Goal: Task Accomplishment & Management: Complete application form

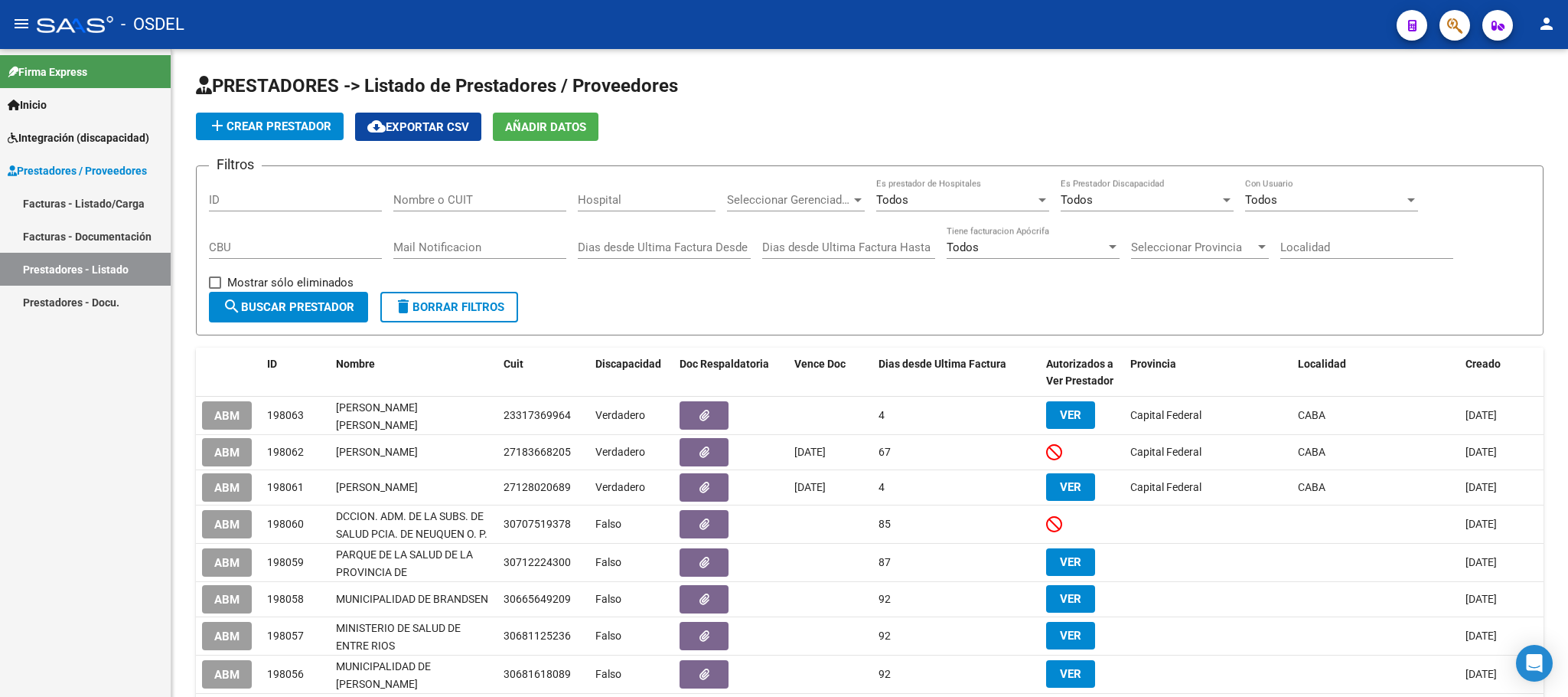
click at [64, 150] on link "Integración (discapacidad)" at bounding box center [85, 137] width 170 height 33
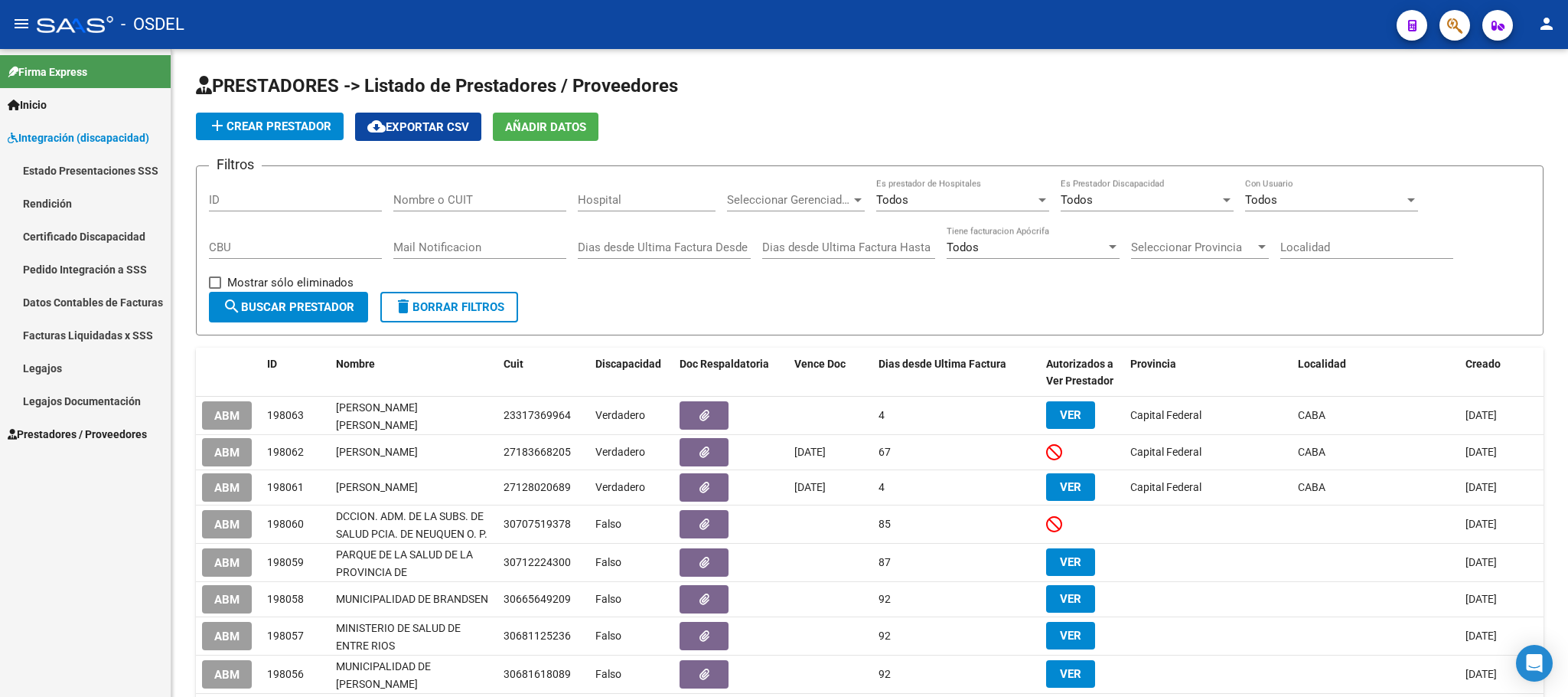
click at [64, 262] on link "Pedido Integración a SSS" at bounding box center [85, 269] width 170 height 33
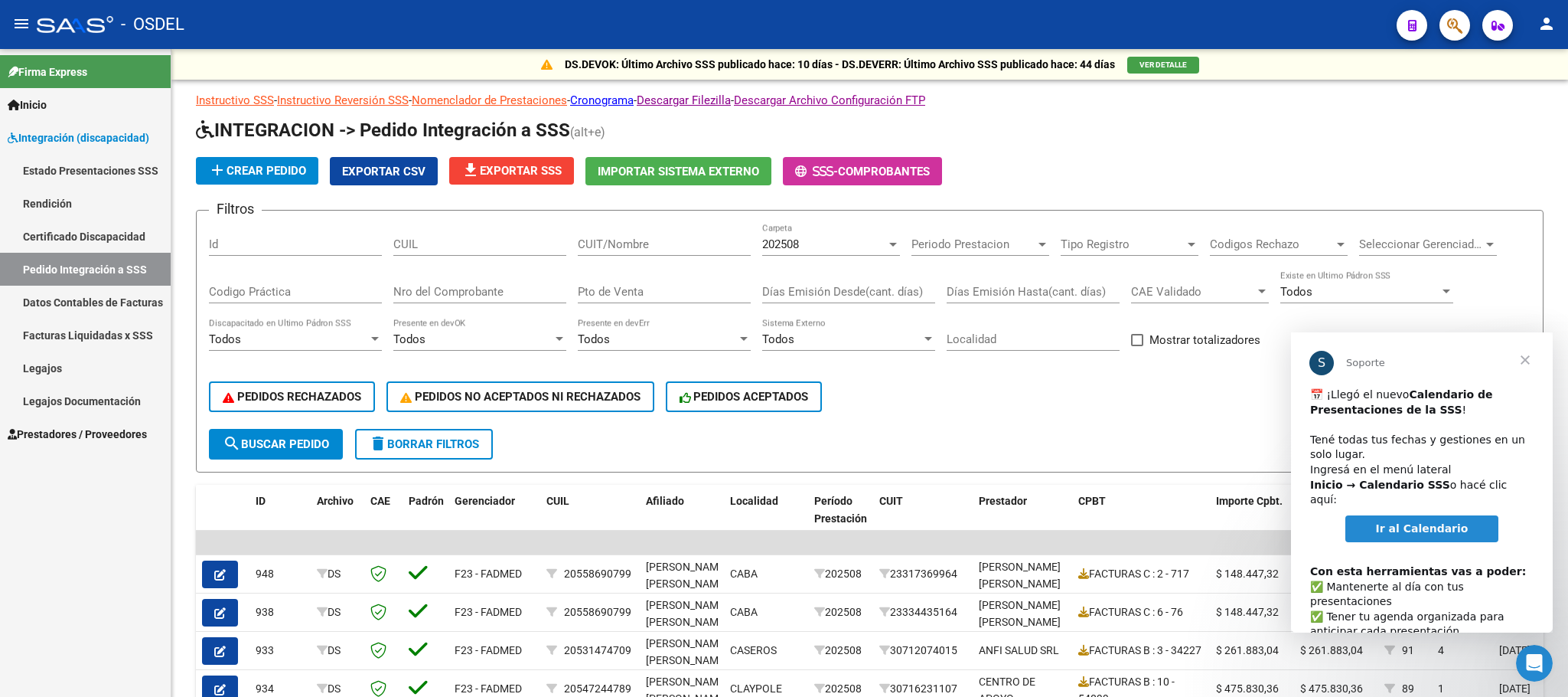
click at [1426, 522] on span "Ir al Calendario" at bounding box center [1422, 528] width 92 height 12
click at [278, 456] on button "search Buscar Pedido" at bounding box center [276, 444] width 134 height 30
click at [624, 251] on input "CUIT/Nombre" at bounding box center [664, 245] width 173 height 14
paste input "27289845475"
type input "27289845475"
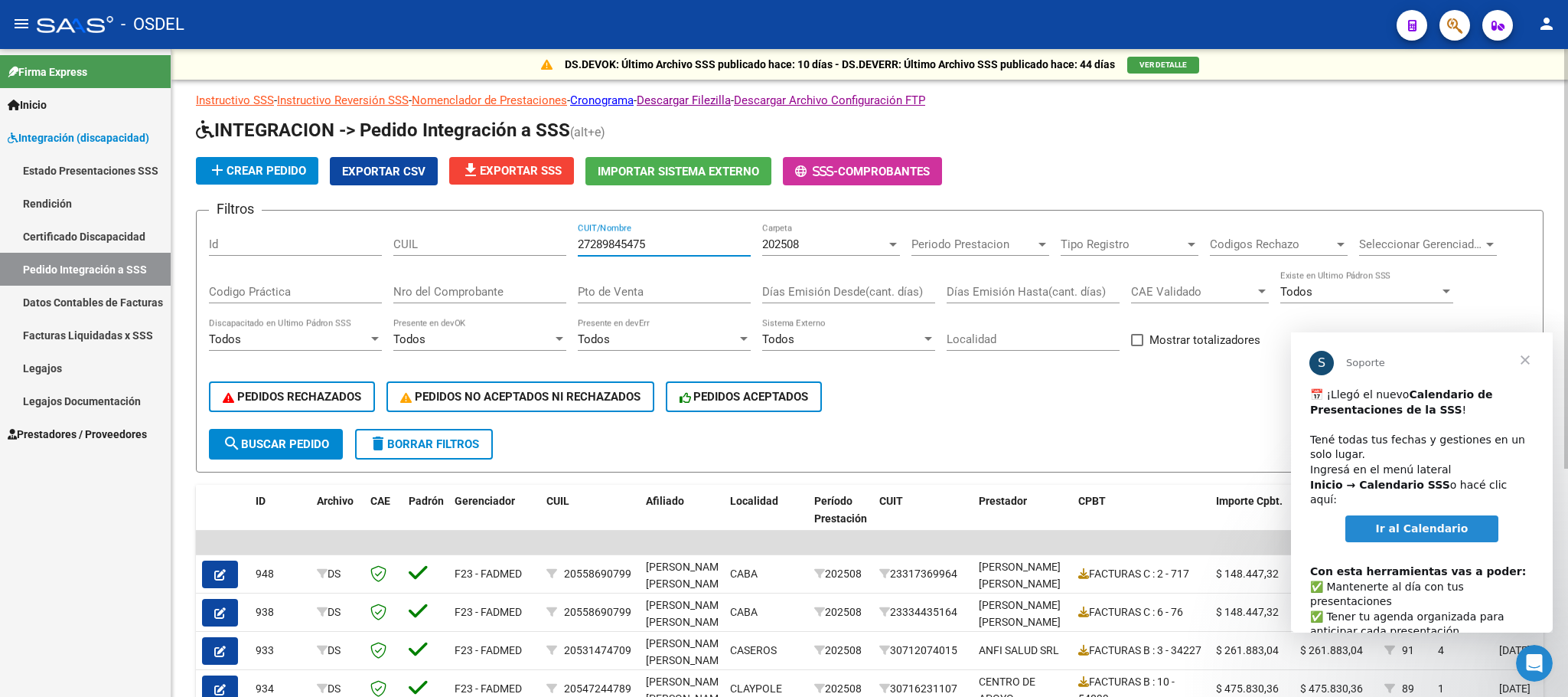
click at [317, 438] on span "search Buscar Pedido" at bounding box center [276, 445] width 106 height 14
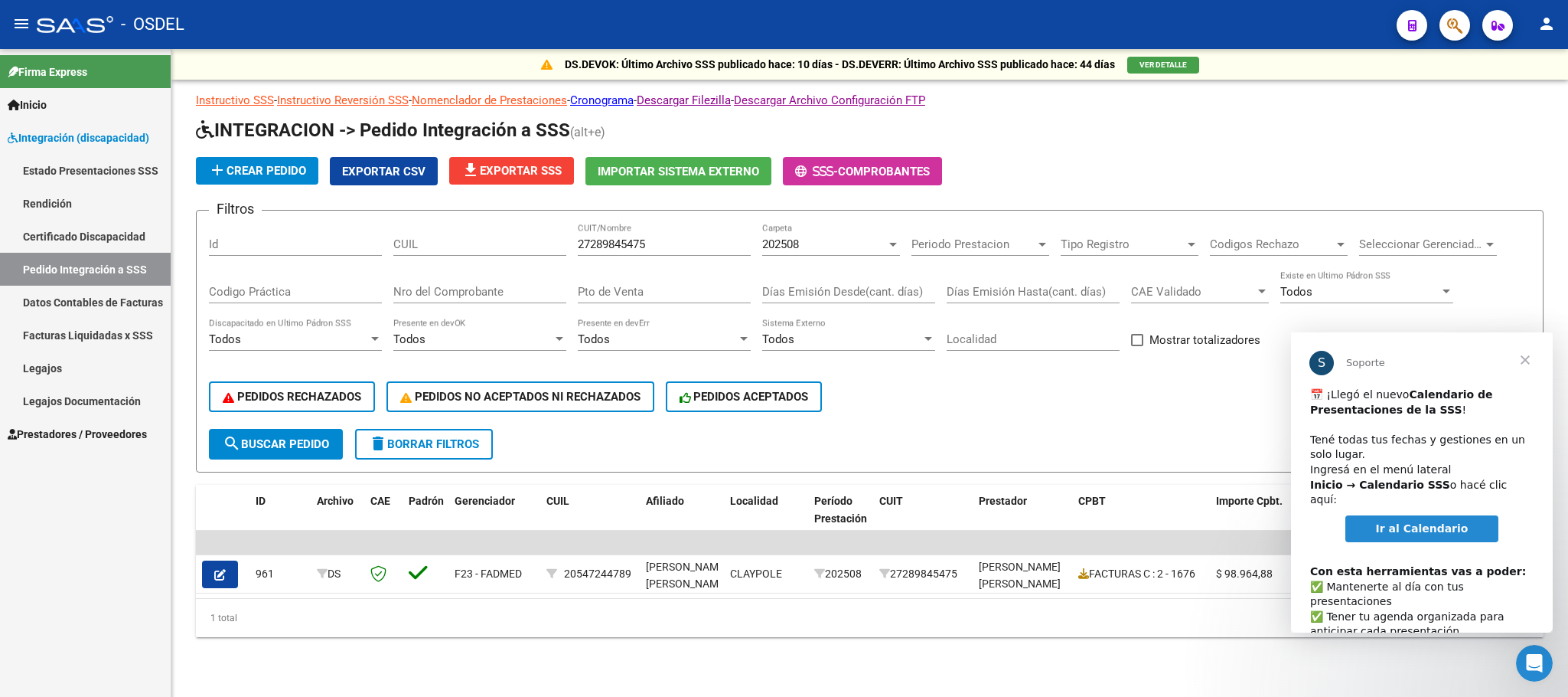
click at [35, 336] on link "Facturas Liquidadas x SSS" at bounding box center [85, 335] width 170 height 33
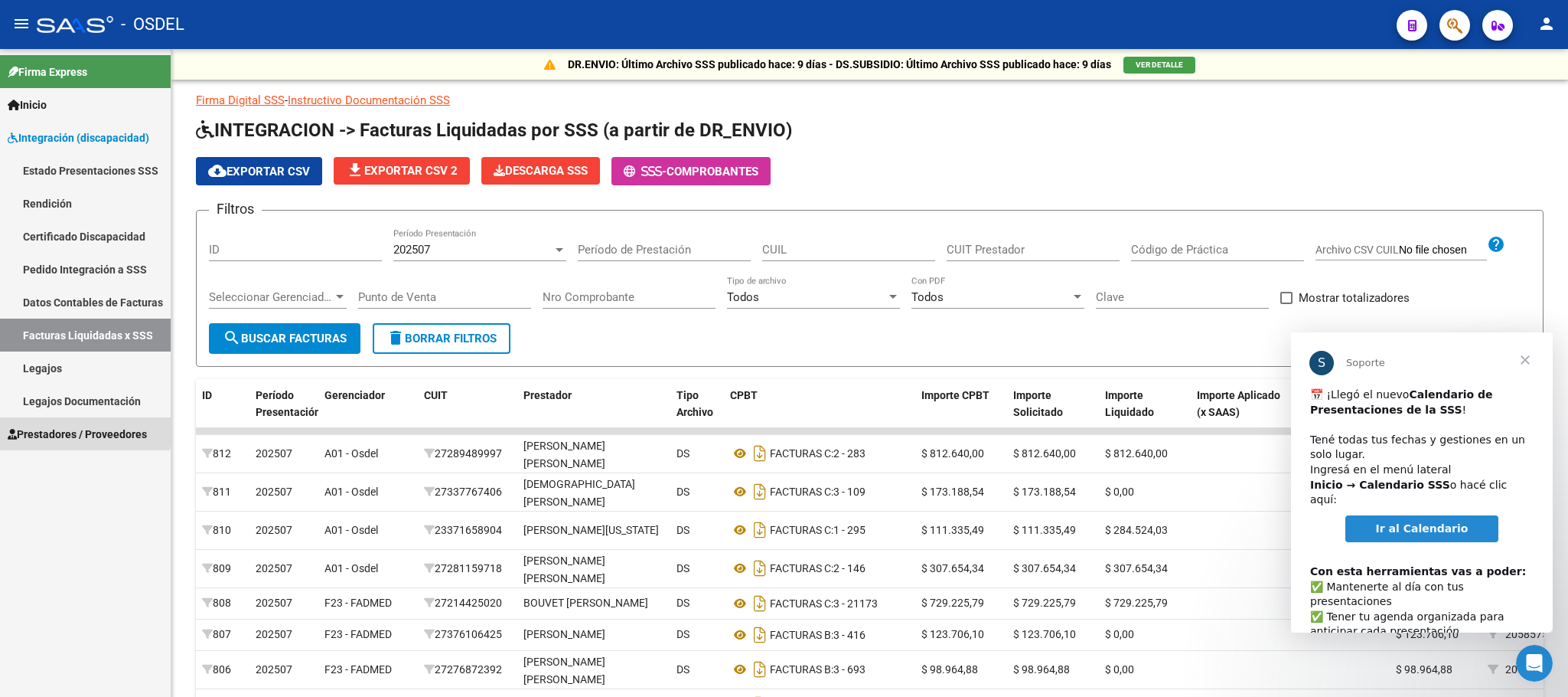
click at [51, 434] on span "Prestadores / Proveedores" at bounding box center [77, 433] width 139 height 17
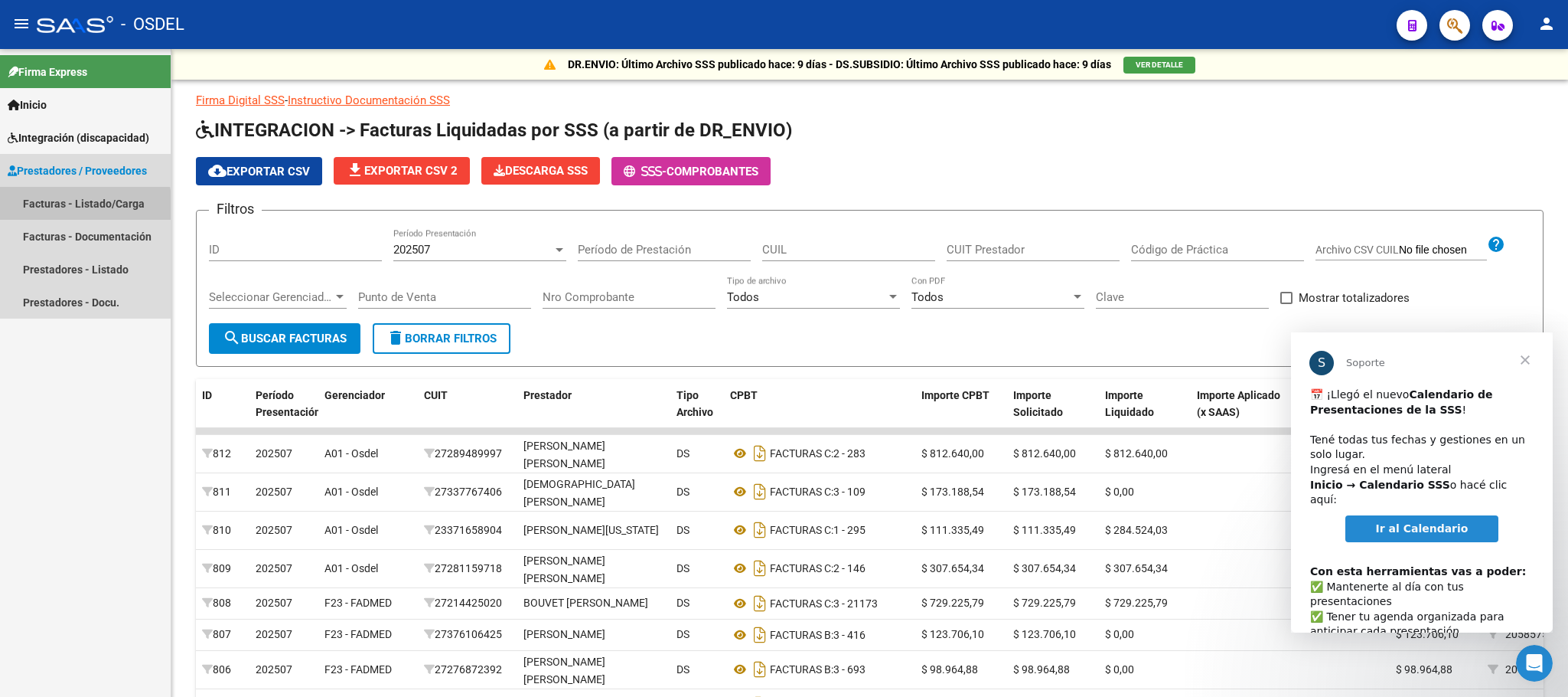
click at [72, 208] on link "Facturas - Listado/Carga" at bounding box center [85, 204] width 170 height 33
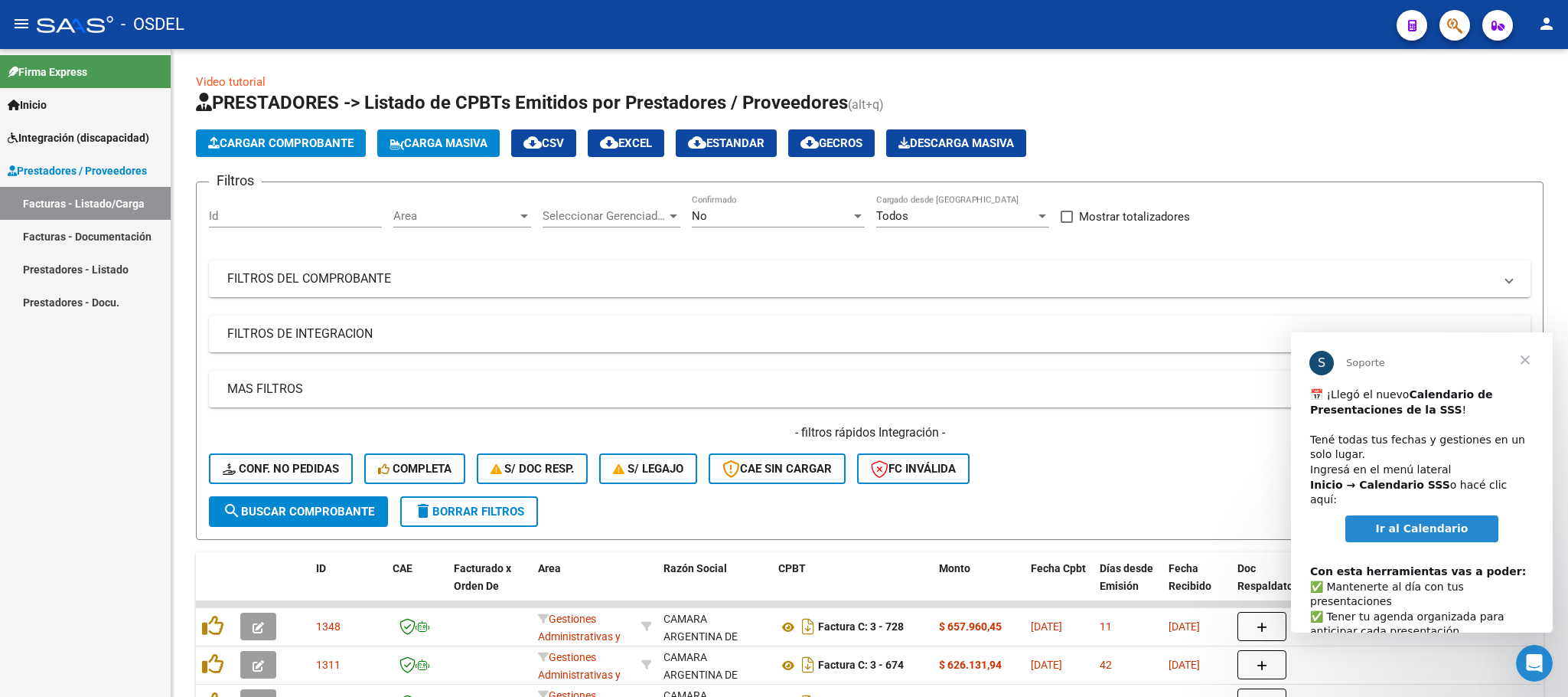
click at [298, 144] on span "Cargar Comprobante" at bounding box center [280, 144] width 145 height 14
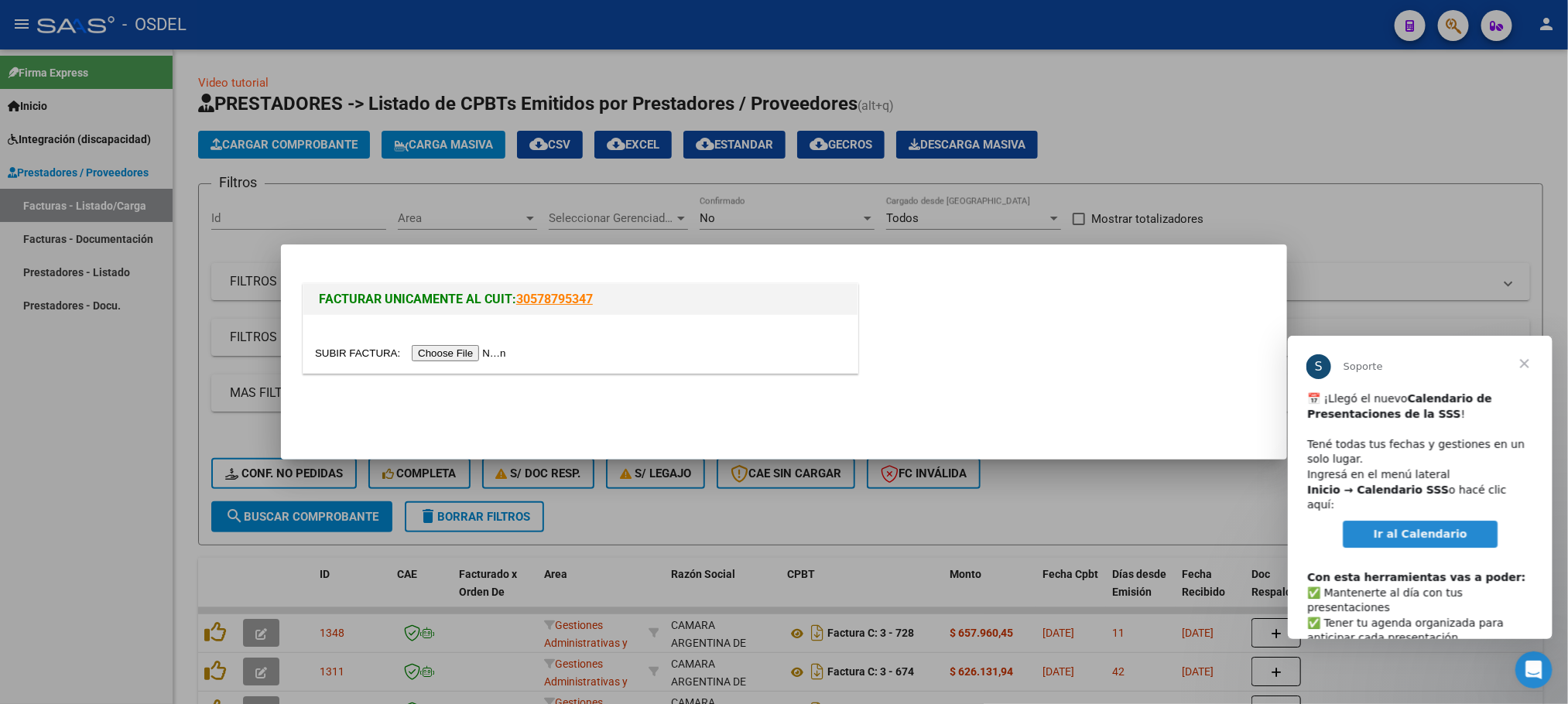
click at [430, 355] on input "file" at bounding box center [412, 353] width 196 height 16
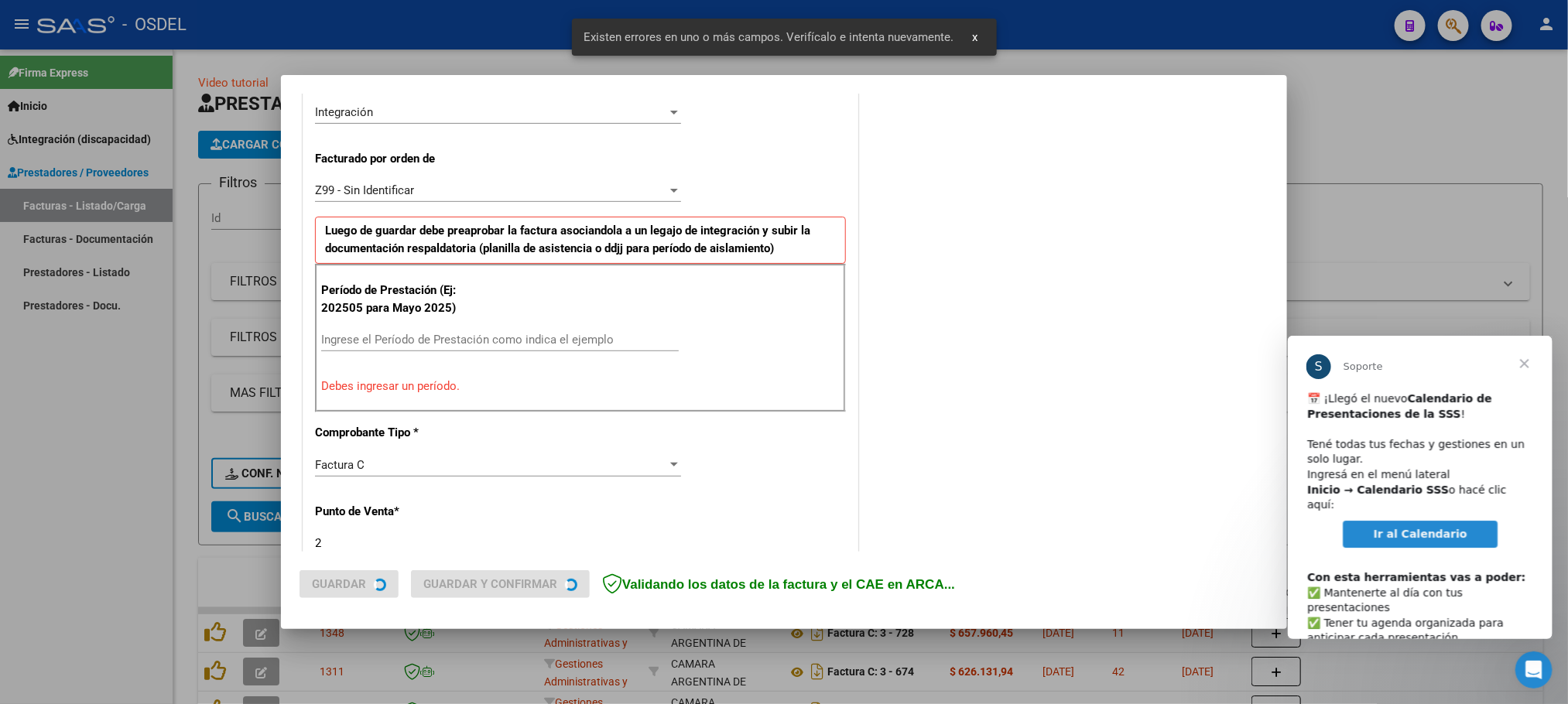
scroll to position [390, 0]
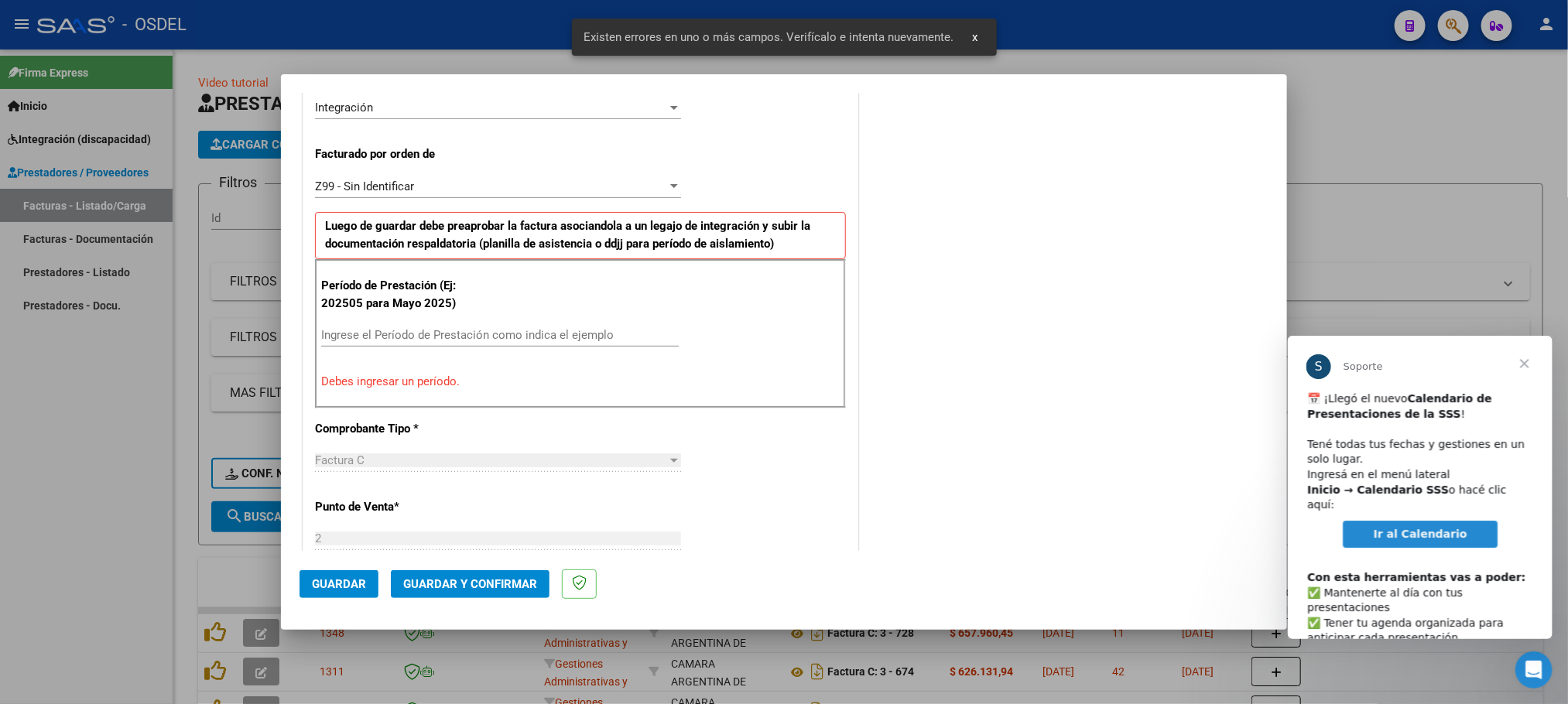
click at [341, 345] on div "Ingrese el Período de Prestación como indica el ejemplo" at bounding box center [500, 335] width 358 height 23
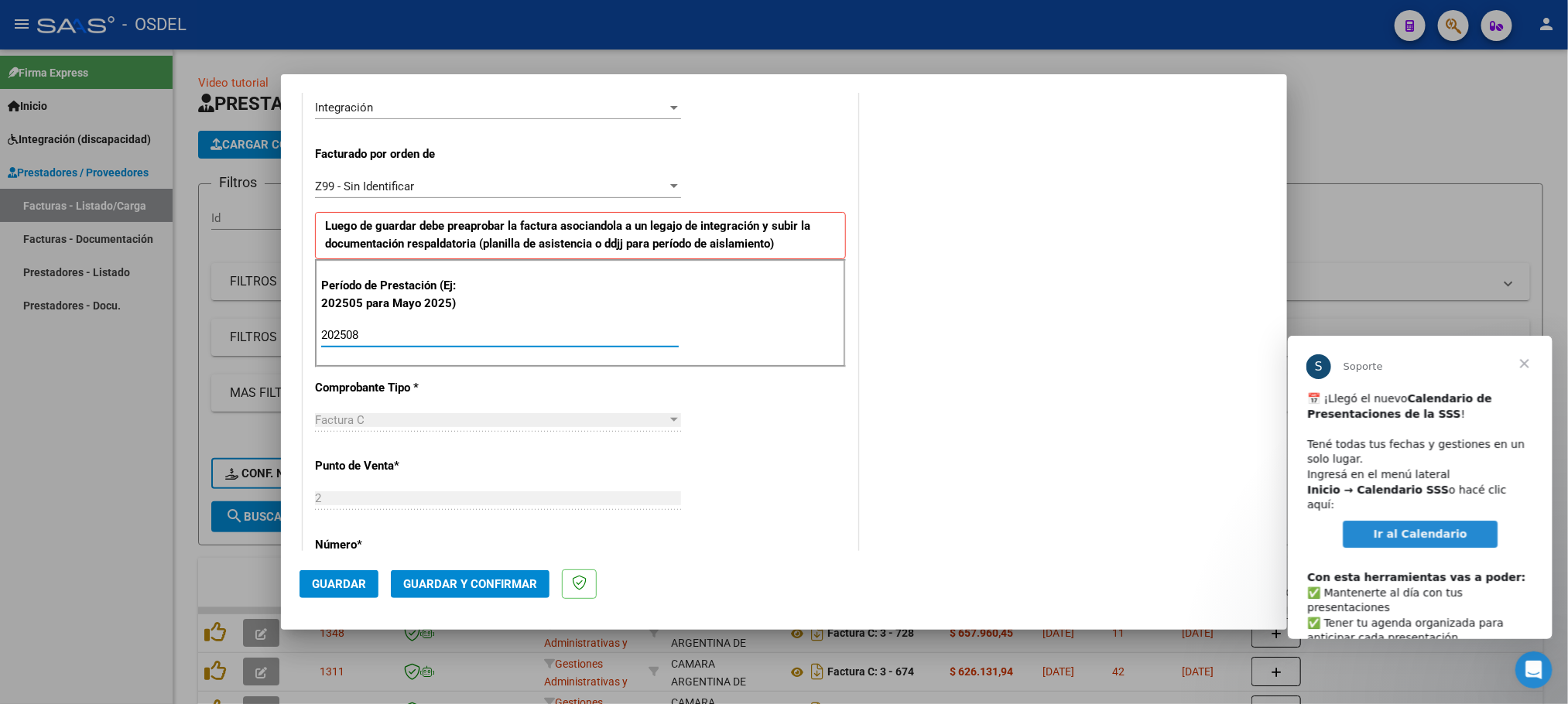
type input "202508"
click at [339, 577] on span "Guardar" at bounding box center [339, 584] width 55 height 14
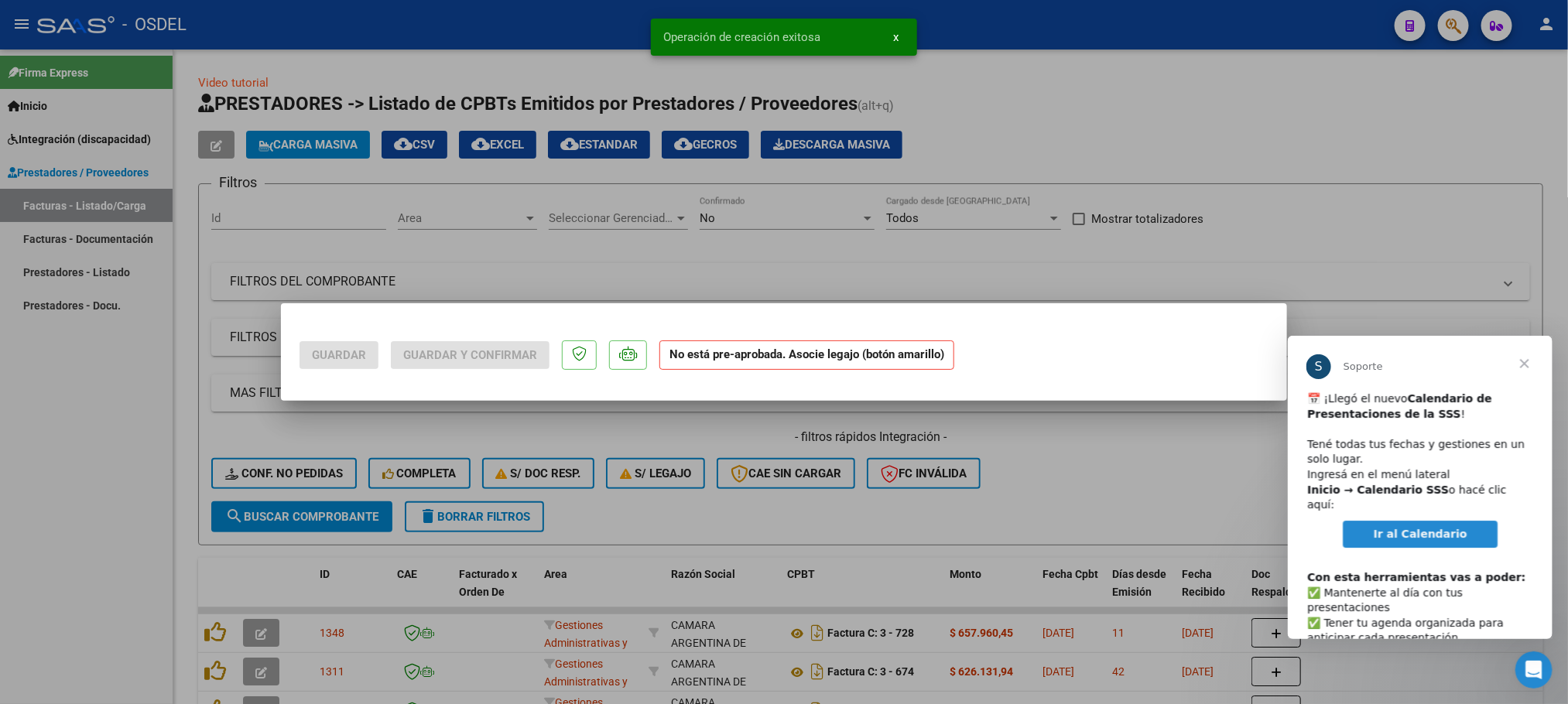
scroll to position [0, 0]
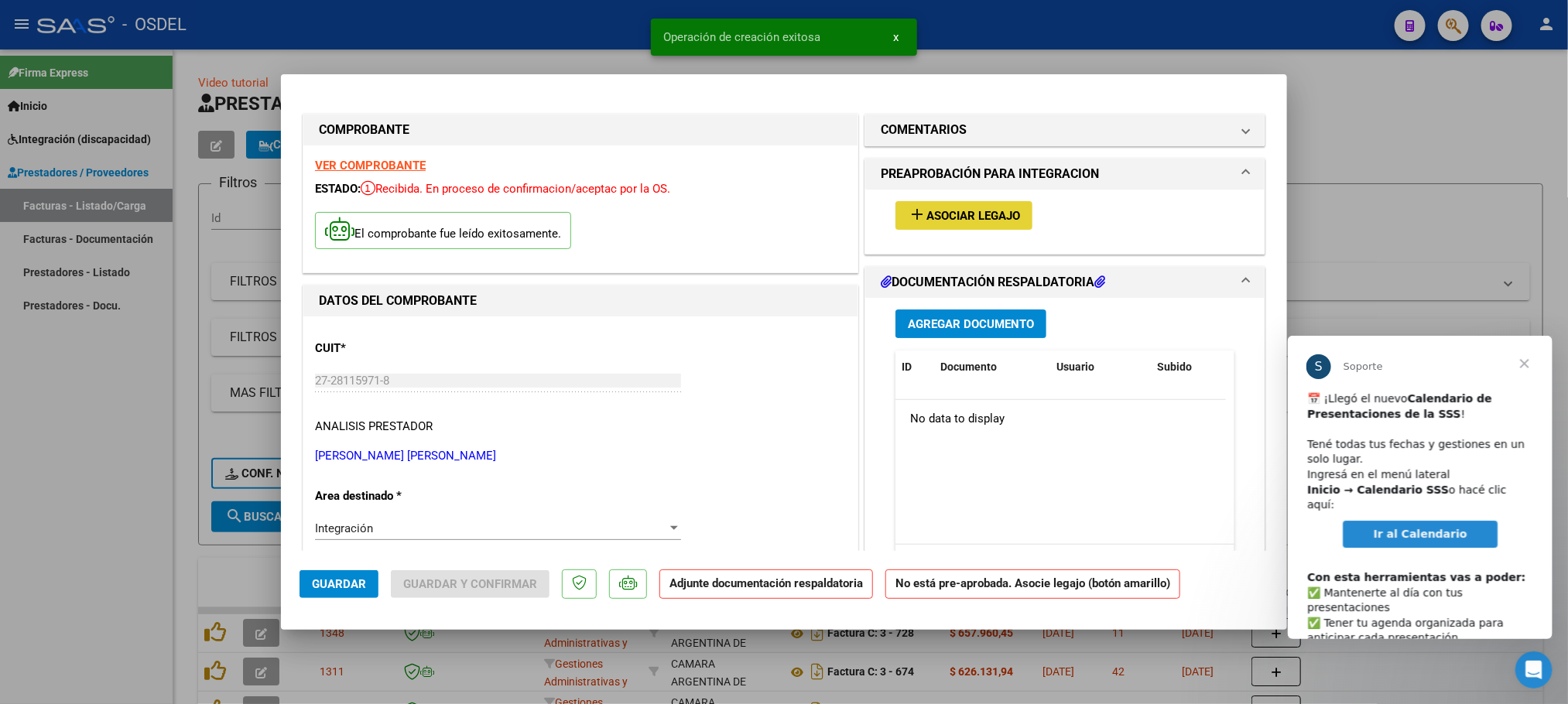
click at [940, 214] on span "Asociar Legajo" at bounding box center [973, 216] width 93 height 14
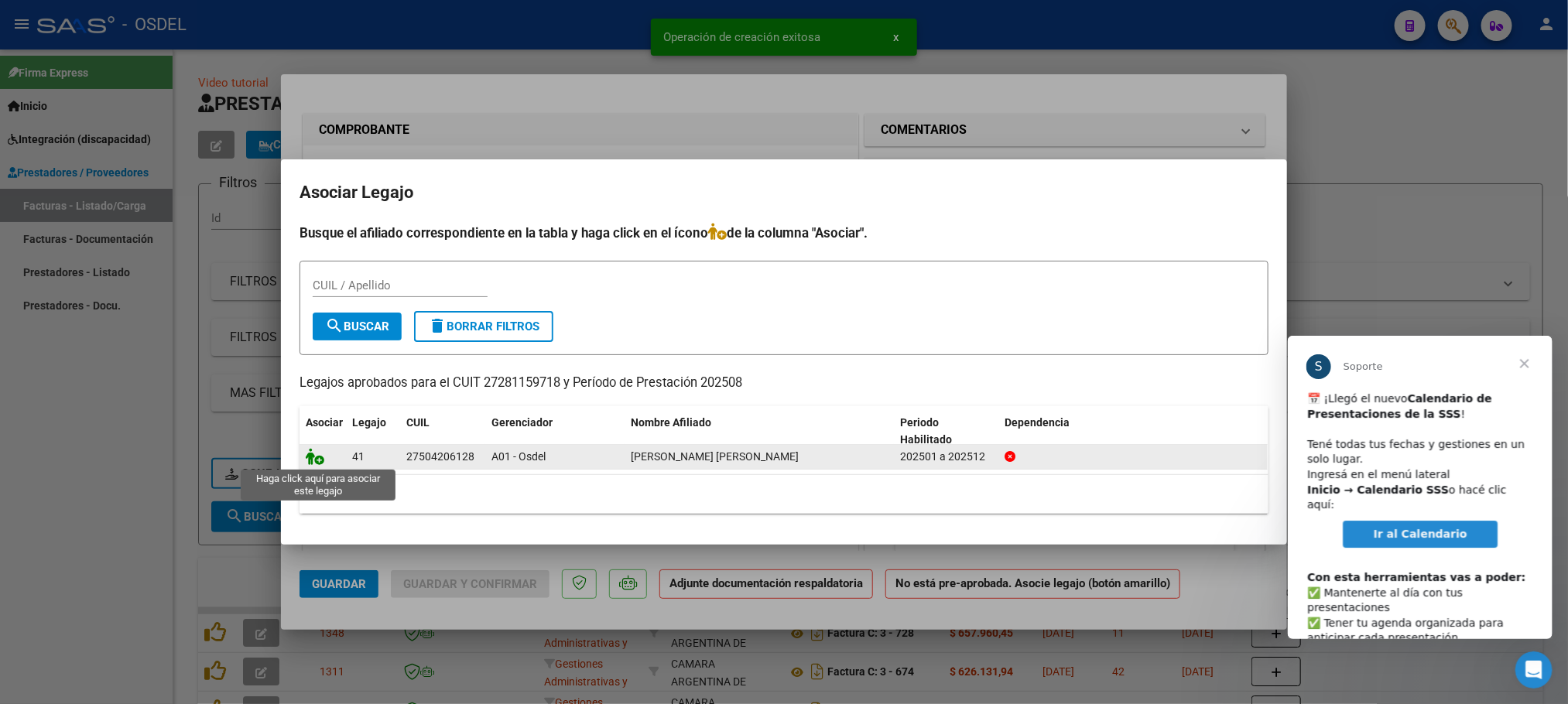
click at [311, 455] on icon at bounding box center [315, 456] width 18 height 17
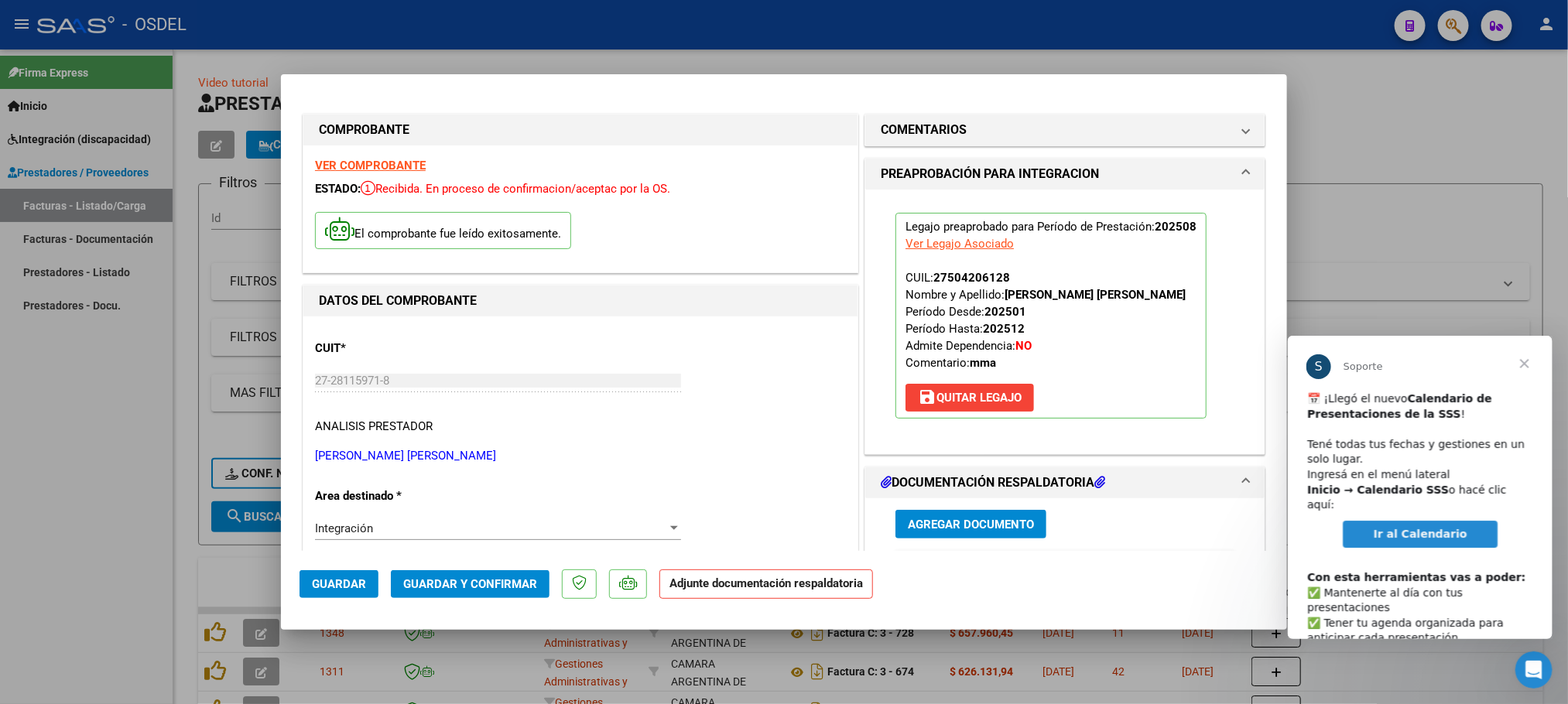
click at [947, 525] on span "Agregar Documento" at bounding box center [970, 525] width 126 height 14
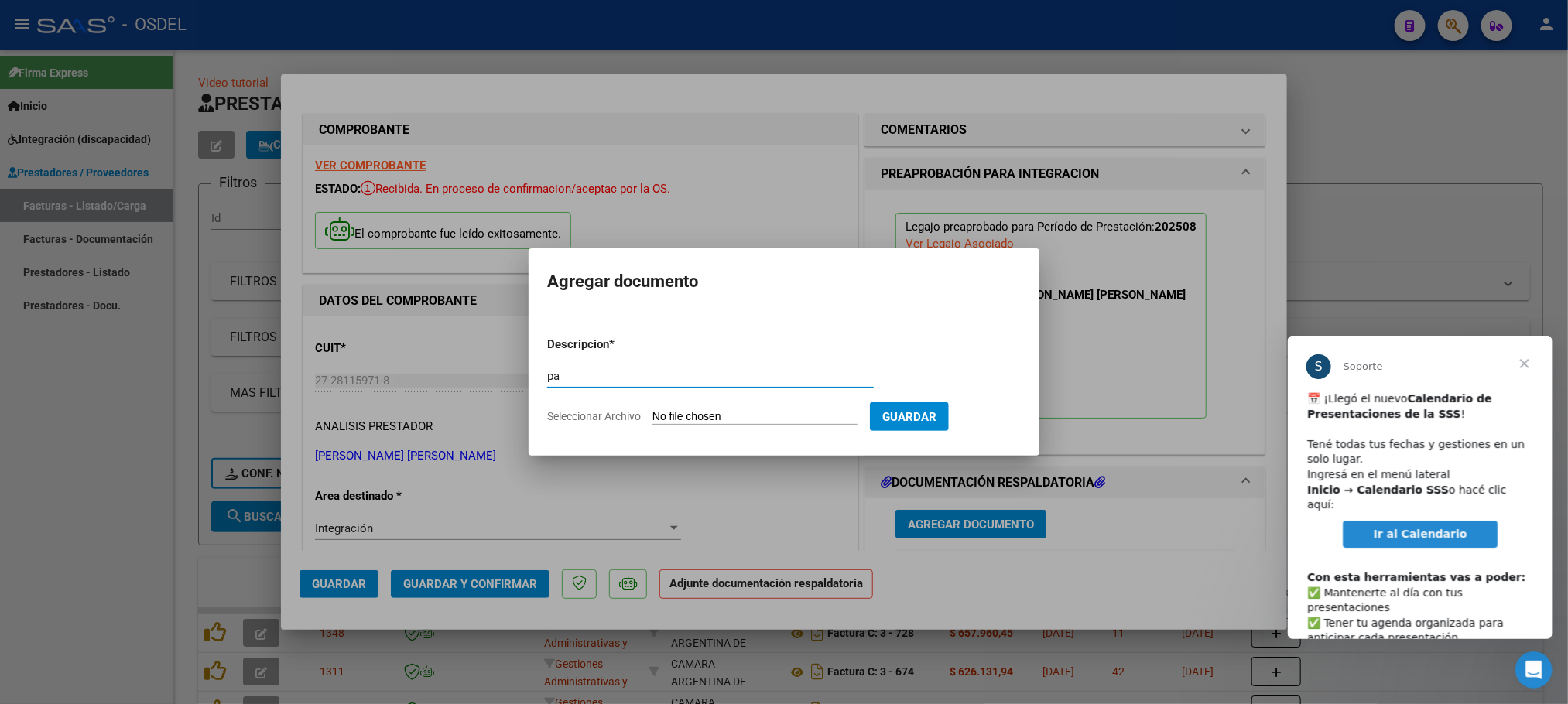
type input "pa"
click at [653, 410] on input "Seleccionar Archivo" at bounding box center [755, 417] width 205 height 15
type input "C:\fakepath\pa-27281159718_5_2_148.pdf"
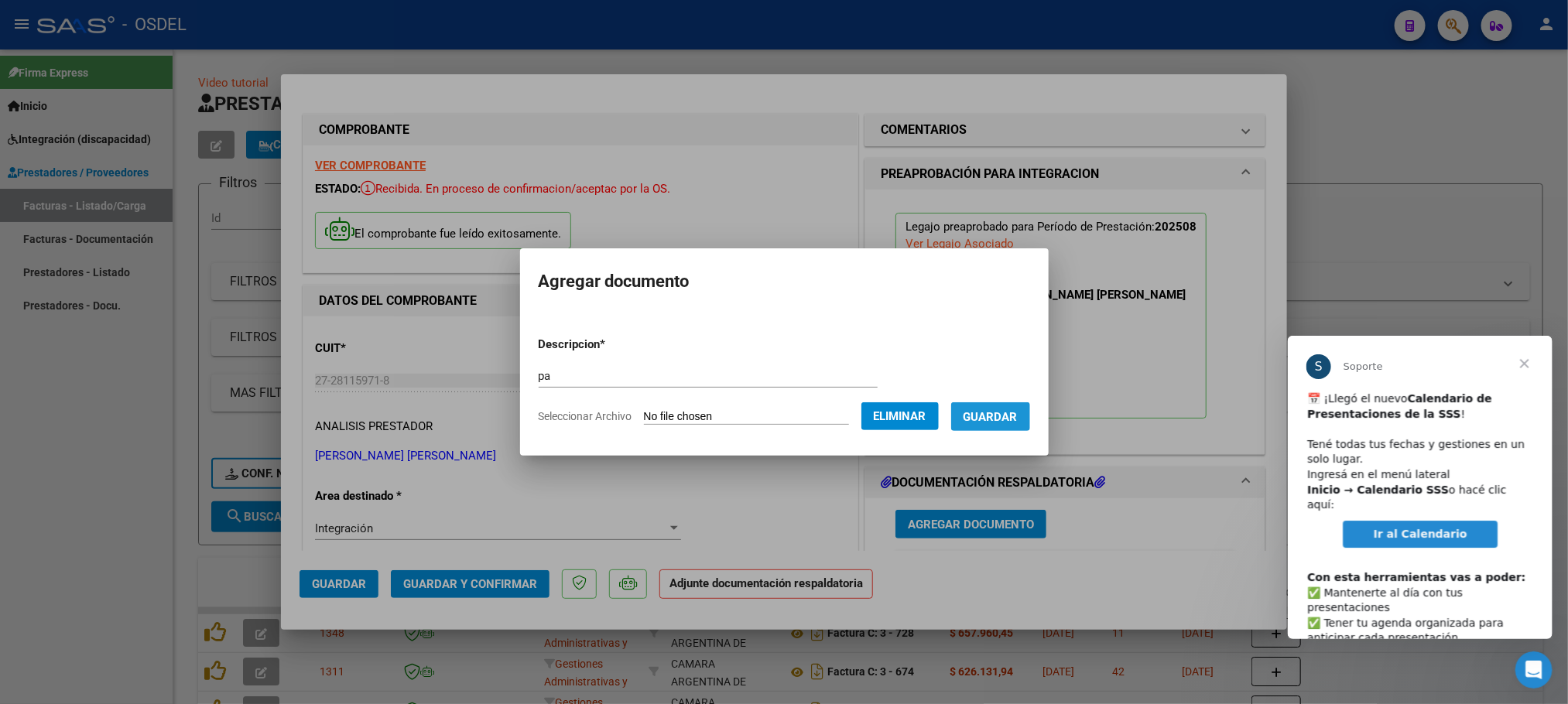
click at [1020, 427] on button "Guardar" at bounding box center [991, 417] width 79 height 29
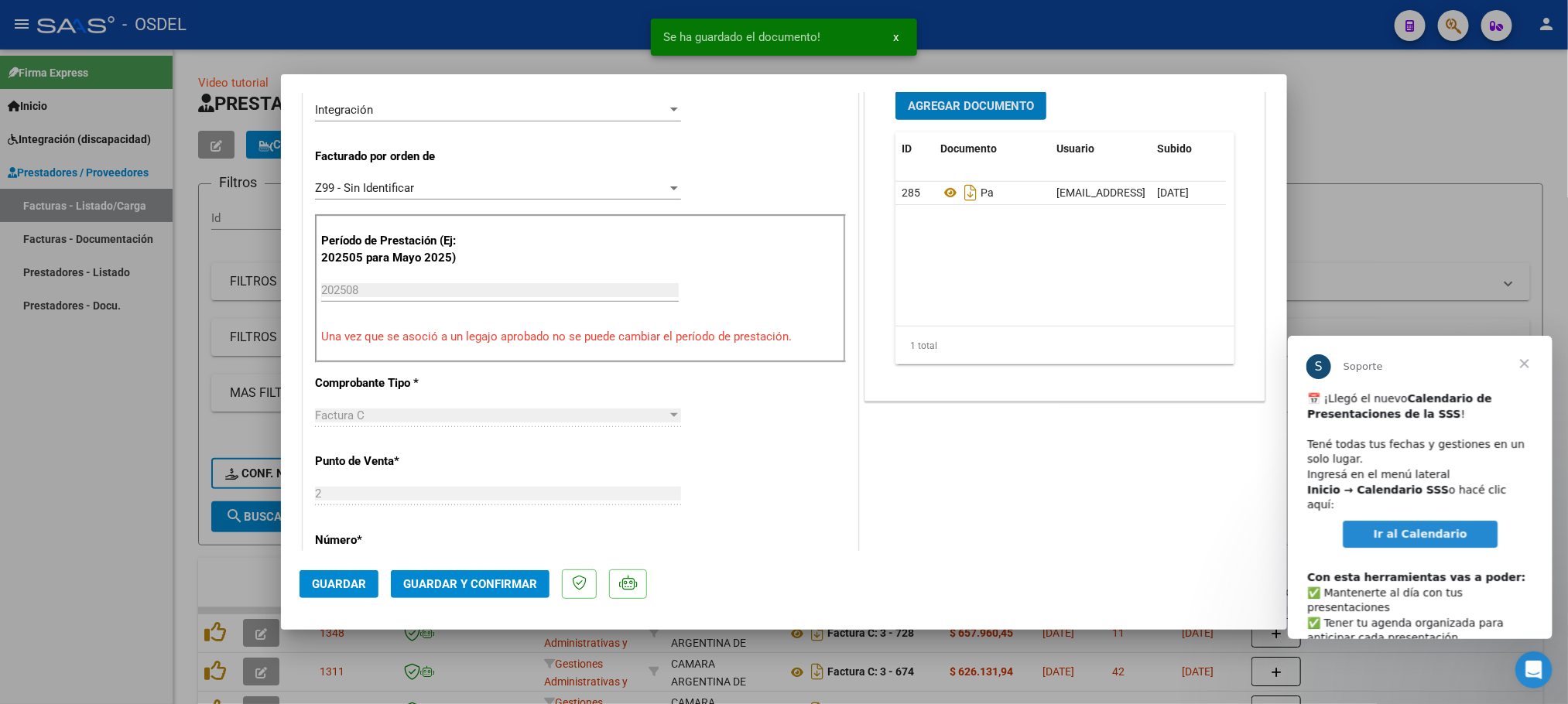
scroll to position [464, 0]
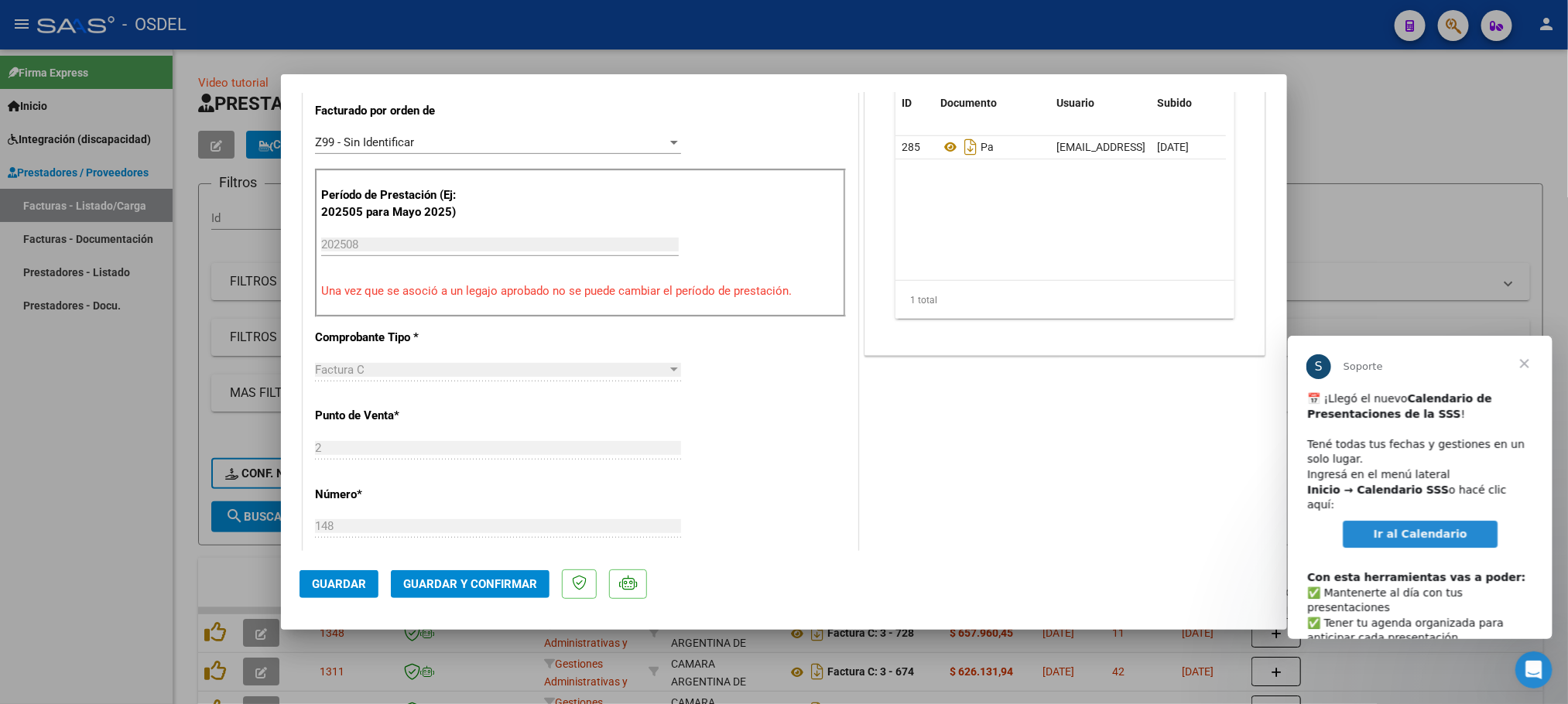
click at [349, 595] on button "Guardar" at bounding box center [339, 584] width 79 height 28
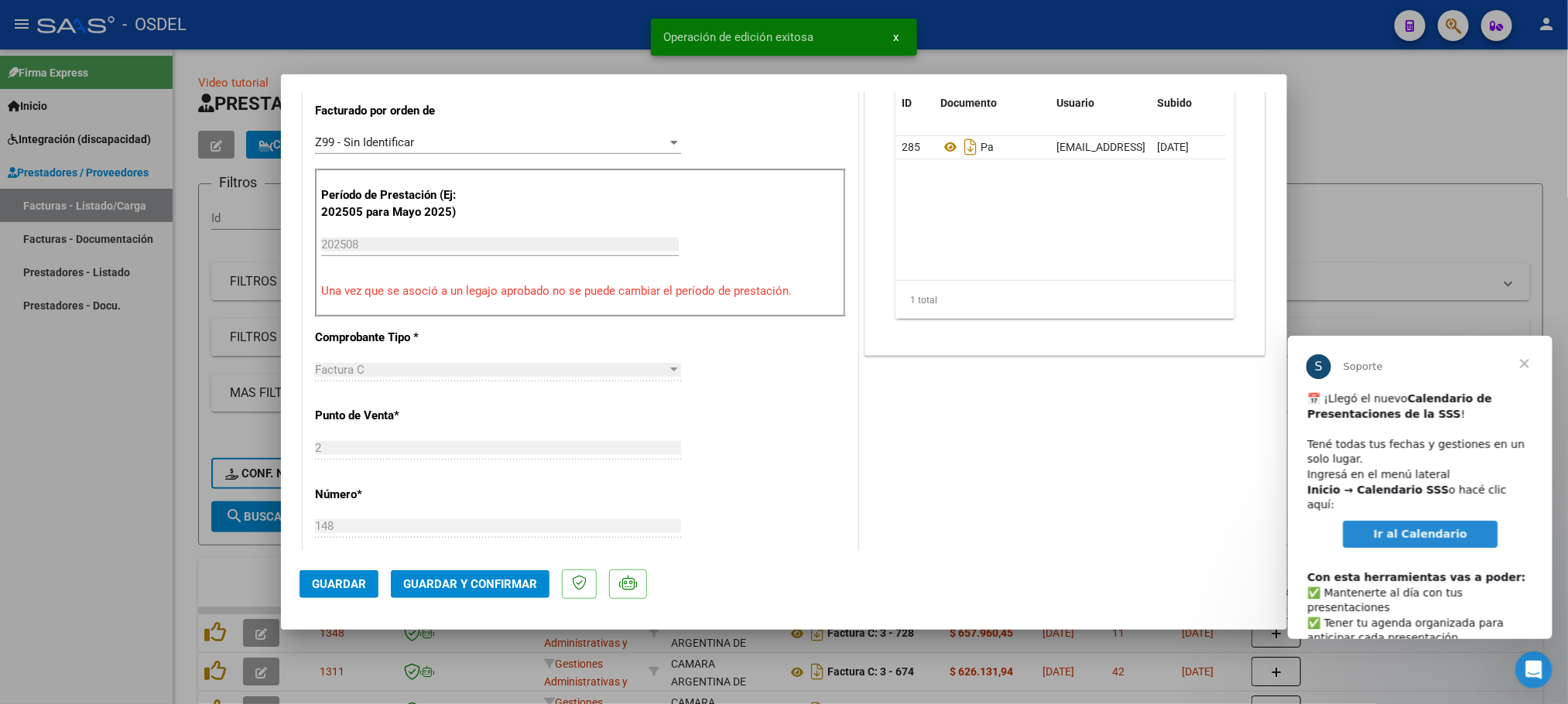
click at [511, 584] on span "Guardar y Confirmar" at bounding box center [470, 584] width 134 height 14
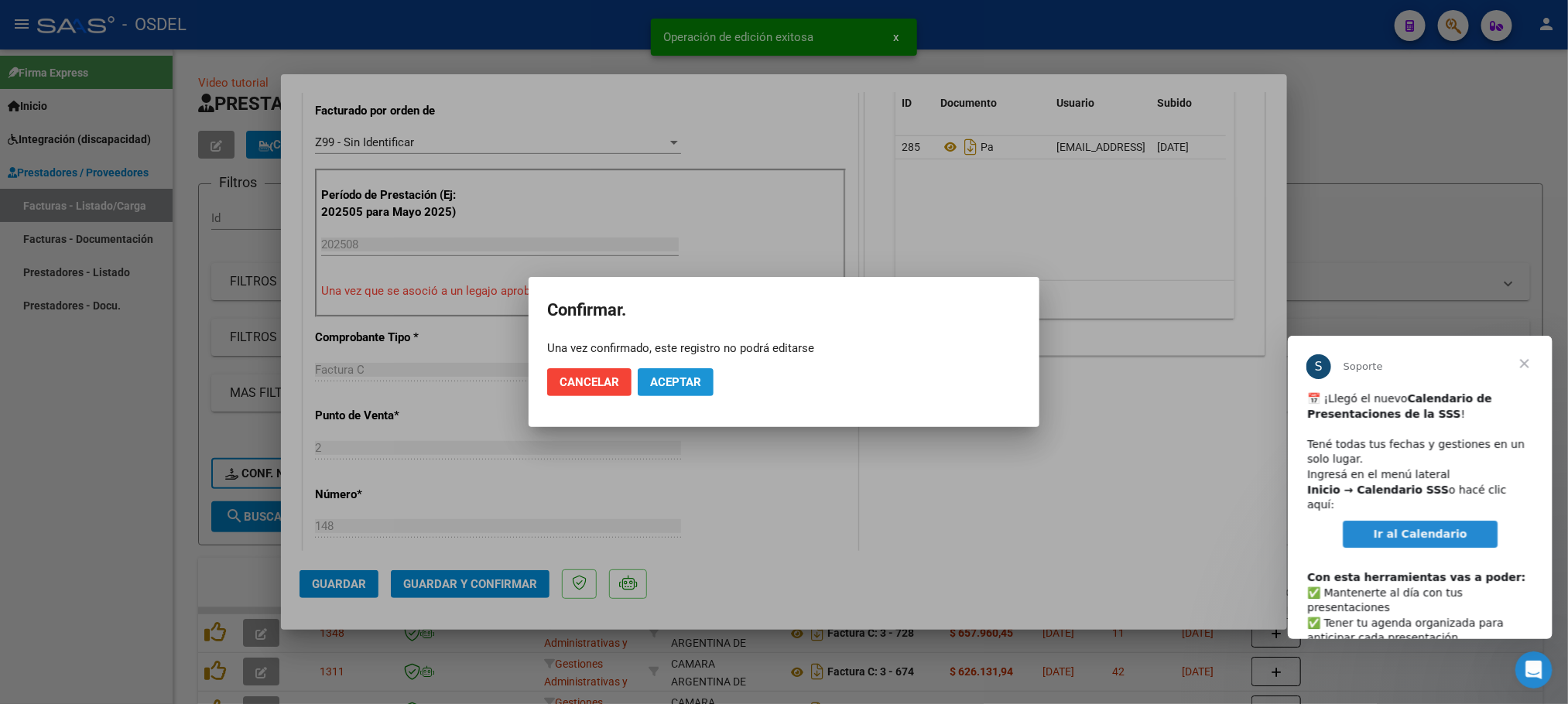
click at [658, 390] on button "Aceptar" at bounding box center [675, 382] width 76 height 28
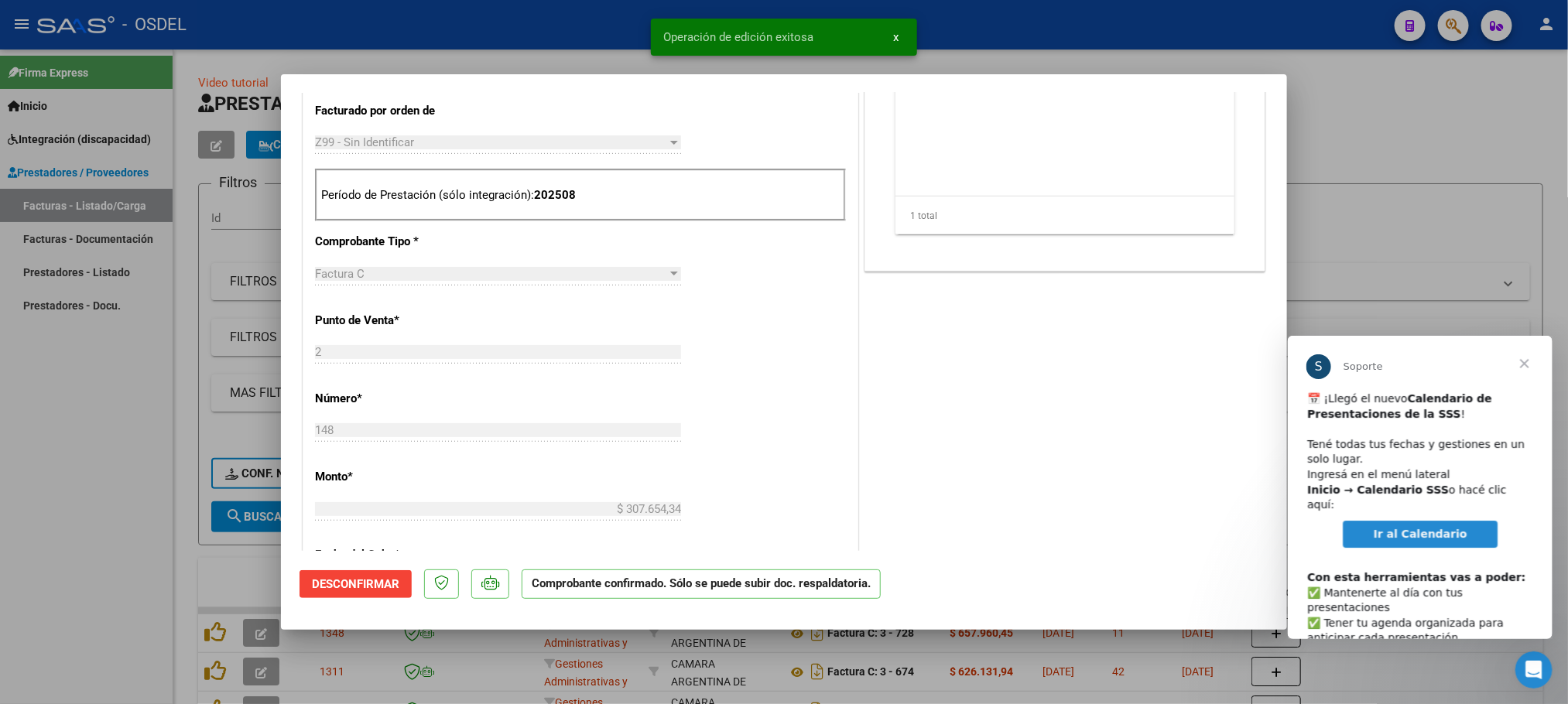
click at [1520, 367] on span "Cerrar" at bounding box center [1523, 362] width 55 height 55
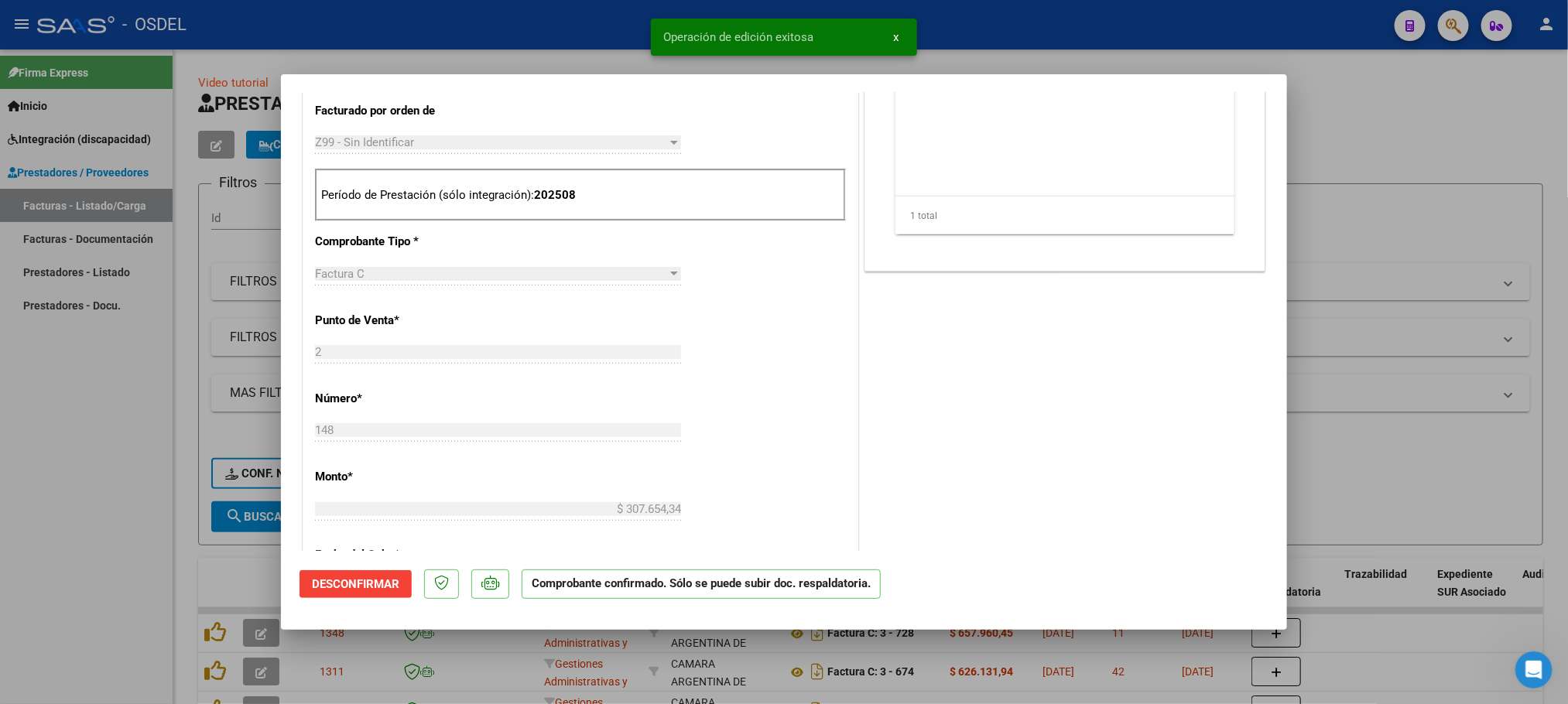
click at [1368, 114] on div at bounding box center [784, 352] width 1568 height 704
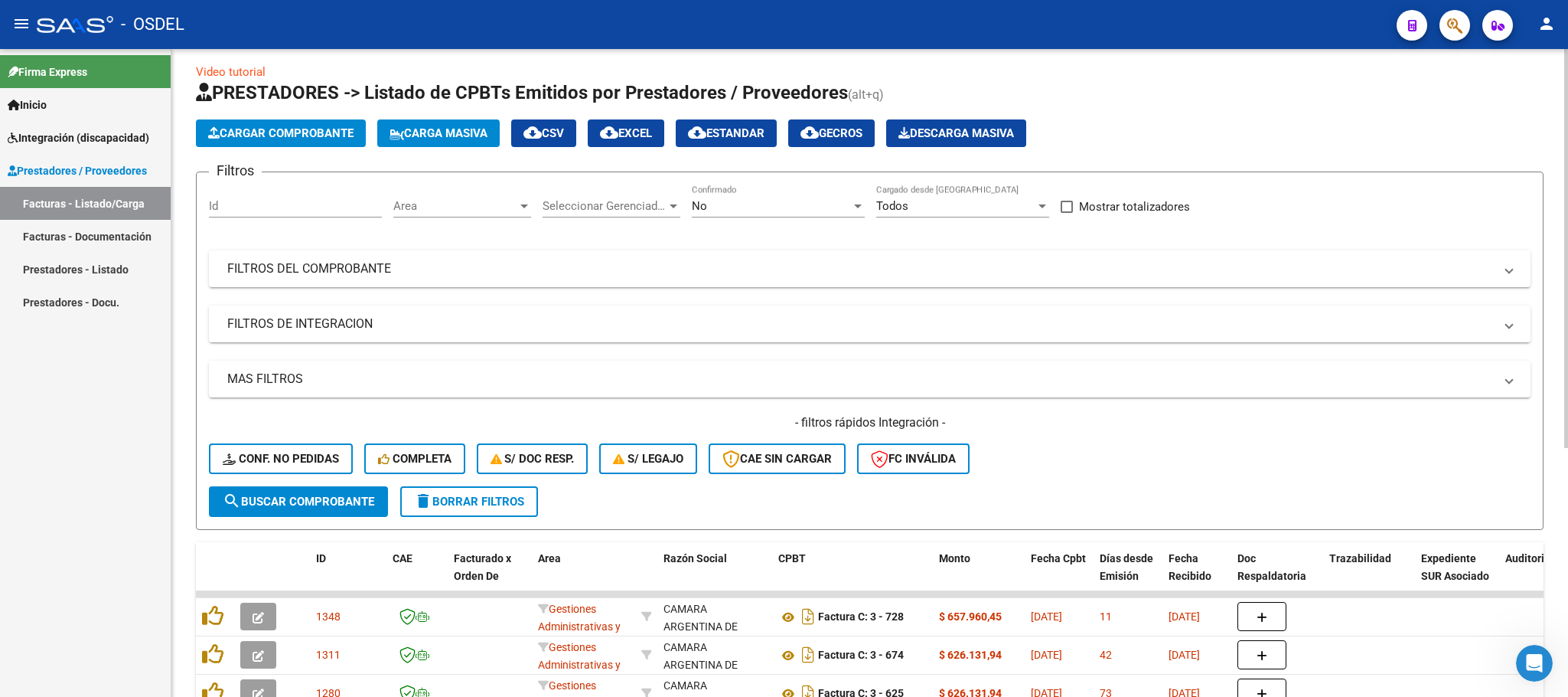
scroll to position [0, 0]
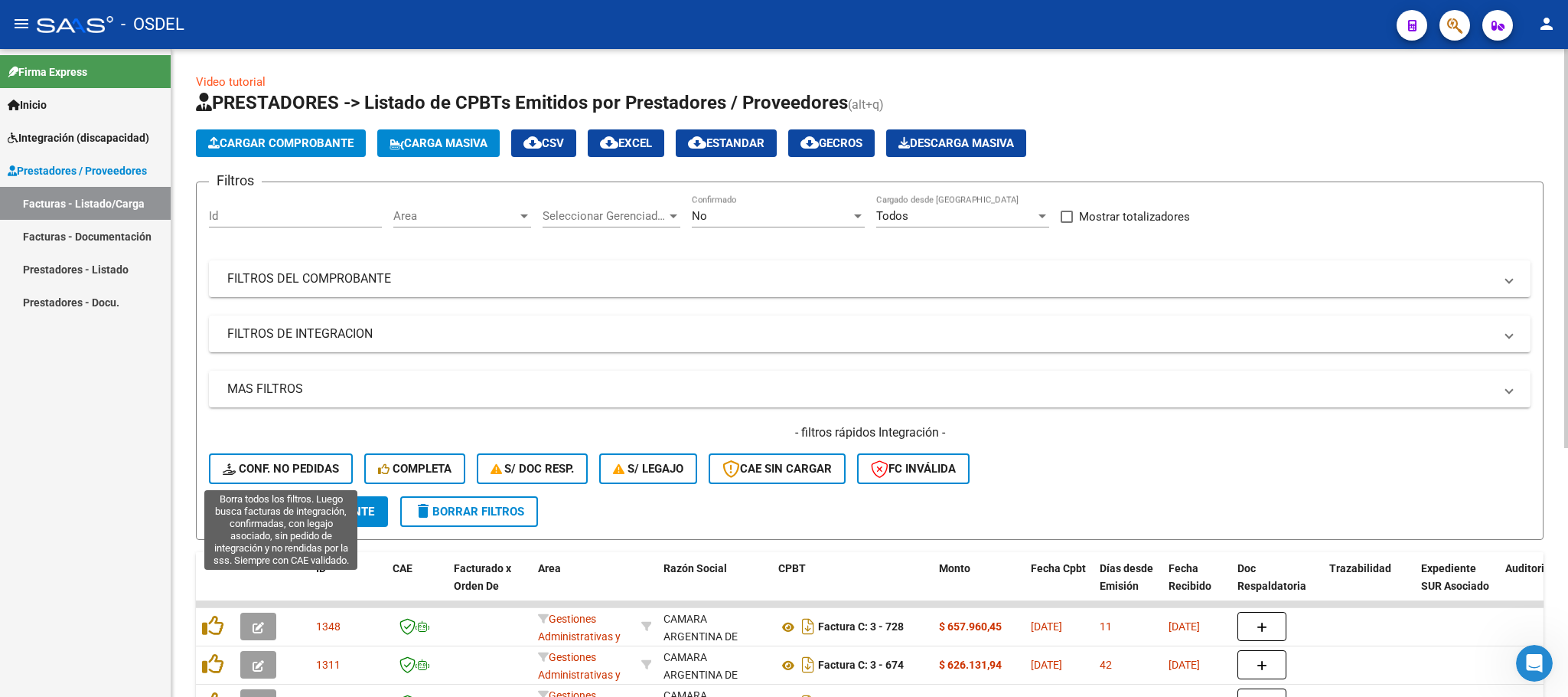
click at [317, 474] on span "Conf. no pedidas" at bounding box center [281, 469] width 117 height 14
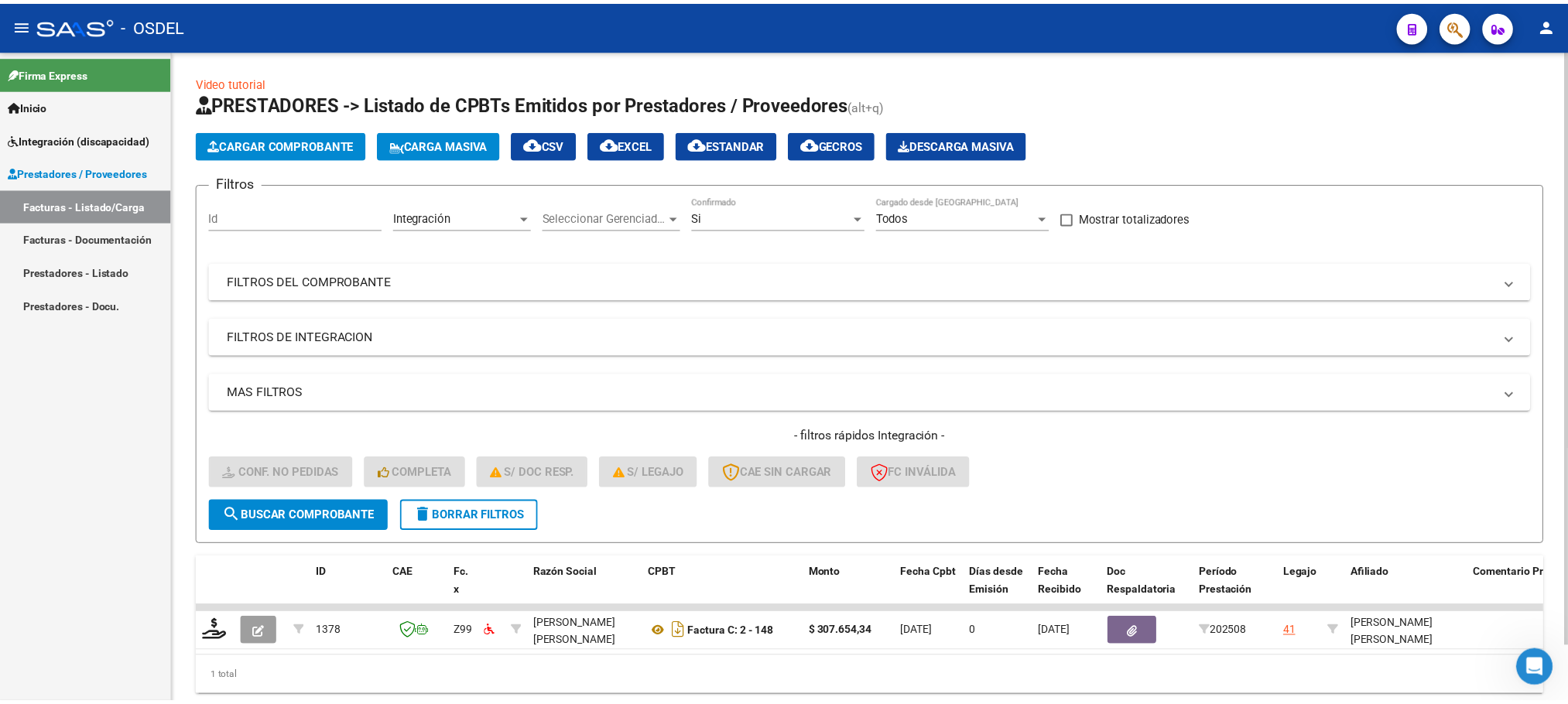
scroll to position [61, 0]
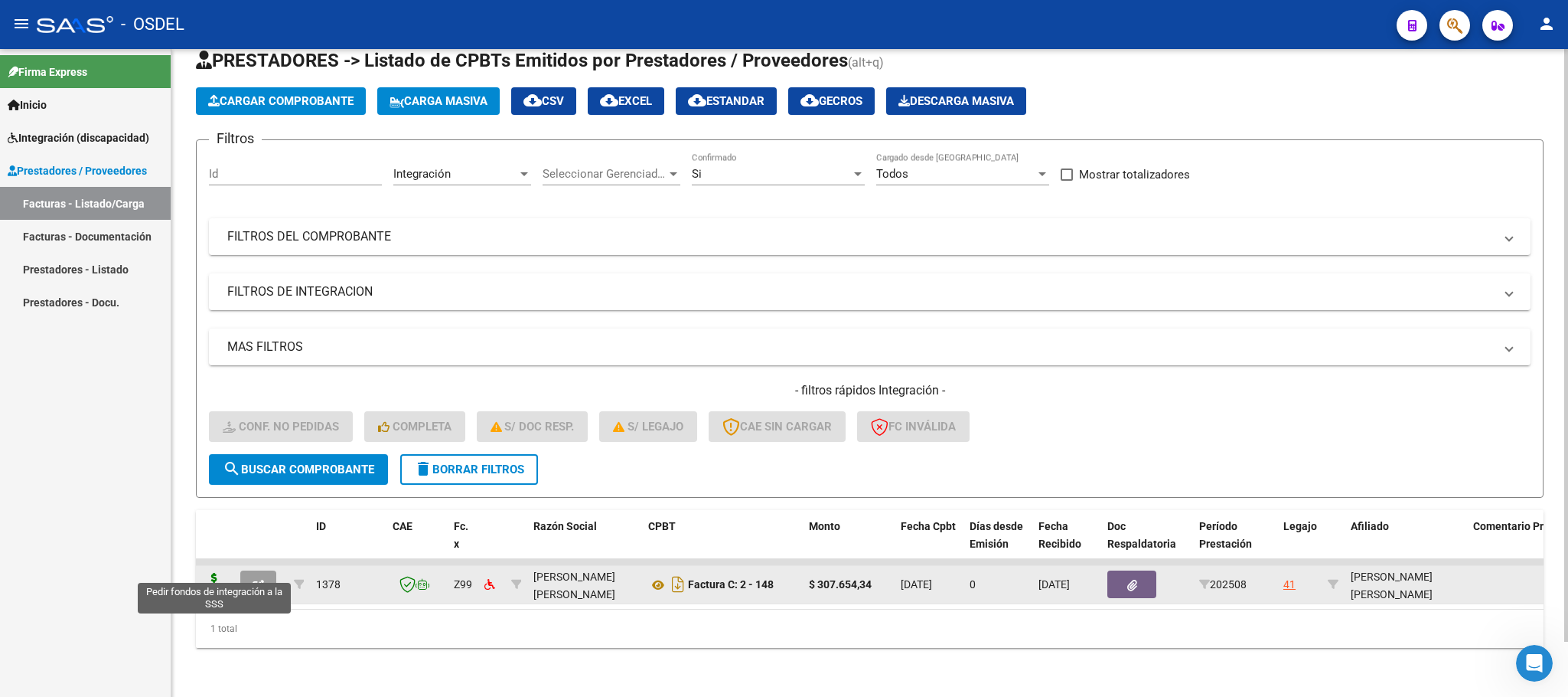
click at [212, 573] on icon at bounding box center [214, 583] width 24 height 22
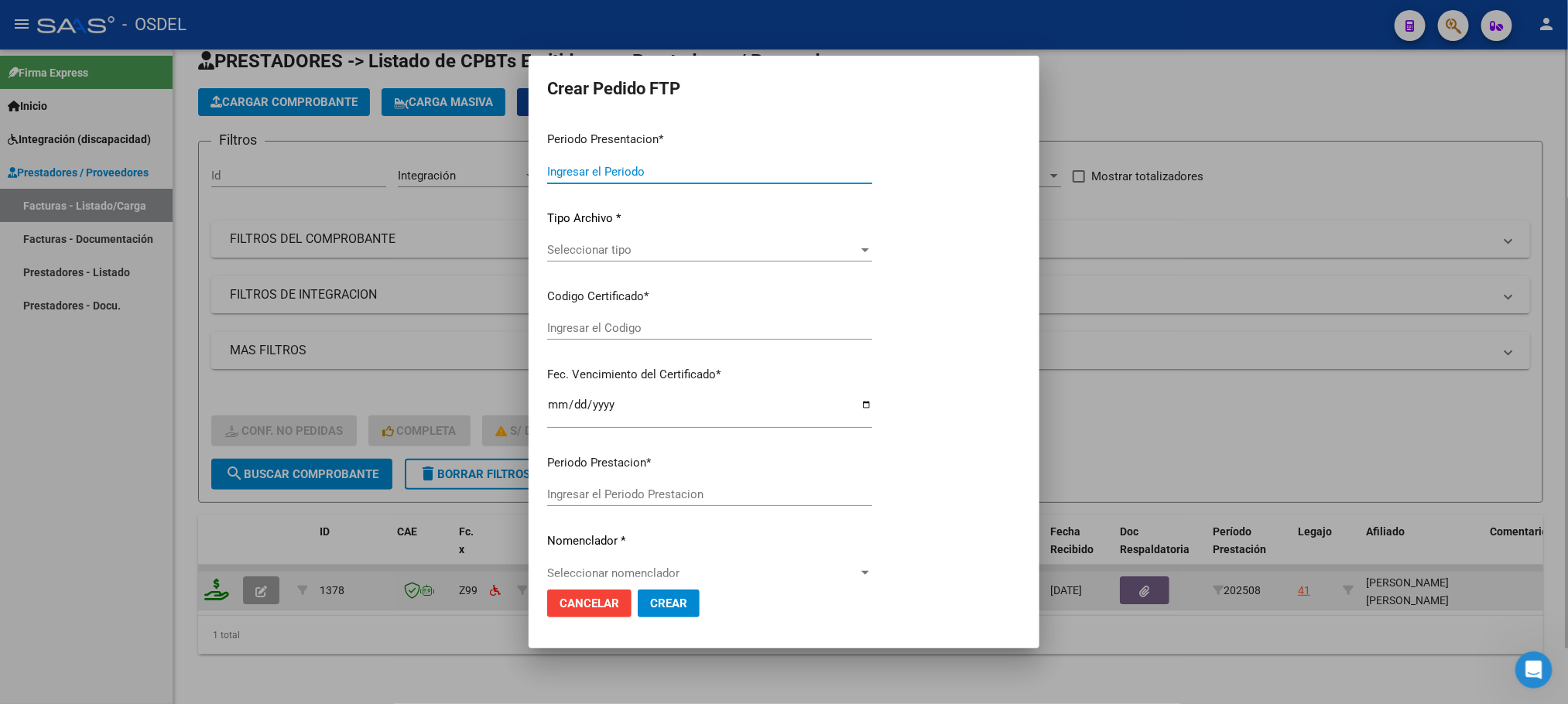
type input "202508"
type input "$ 307.654,34"
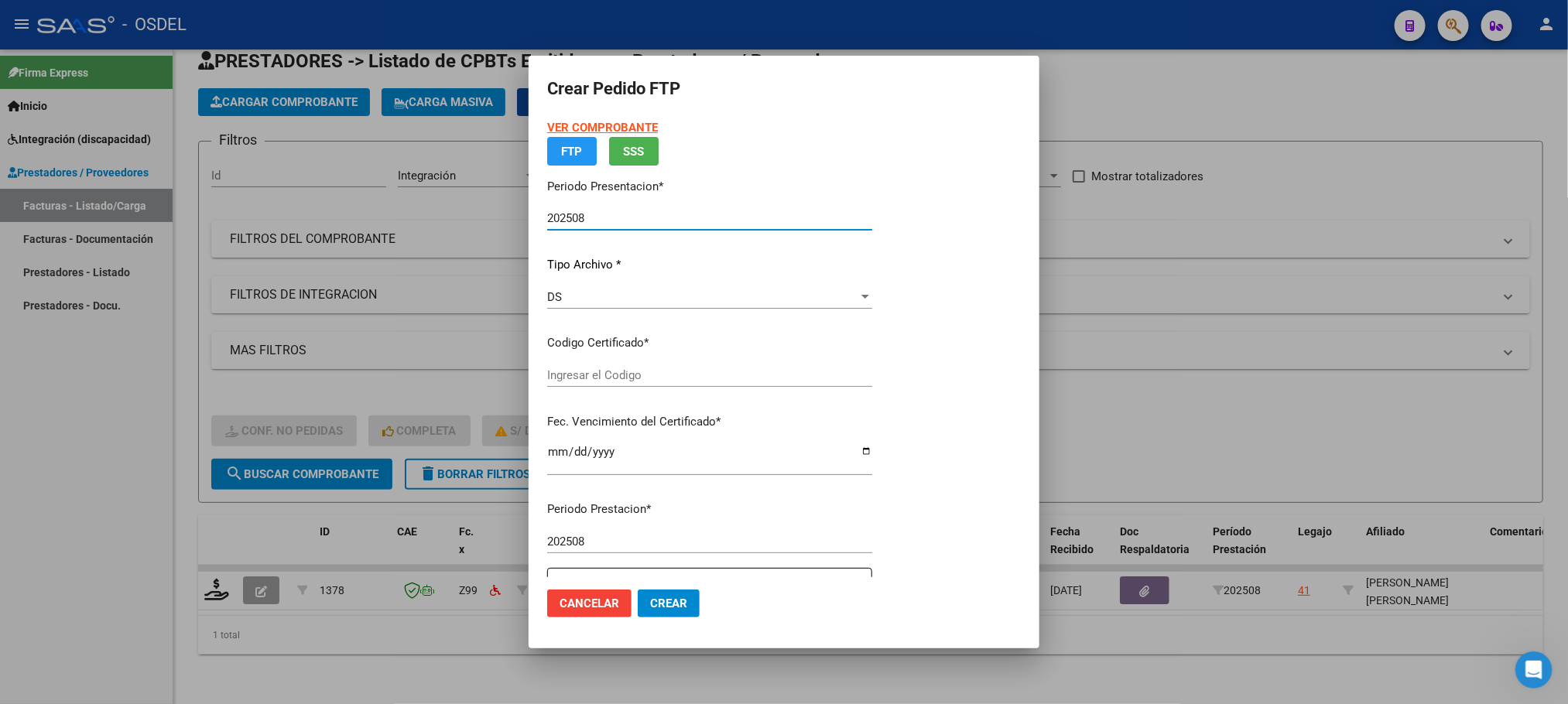
type input "8179475832"
type input "[DATE]"
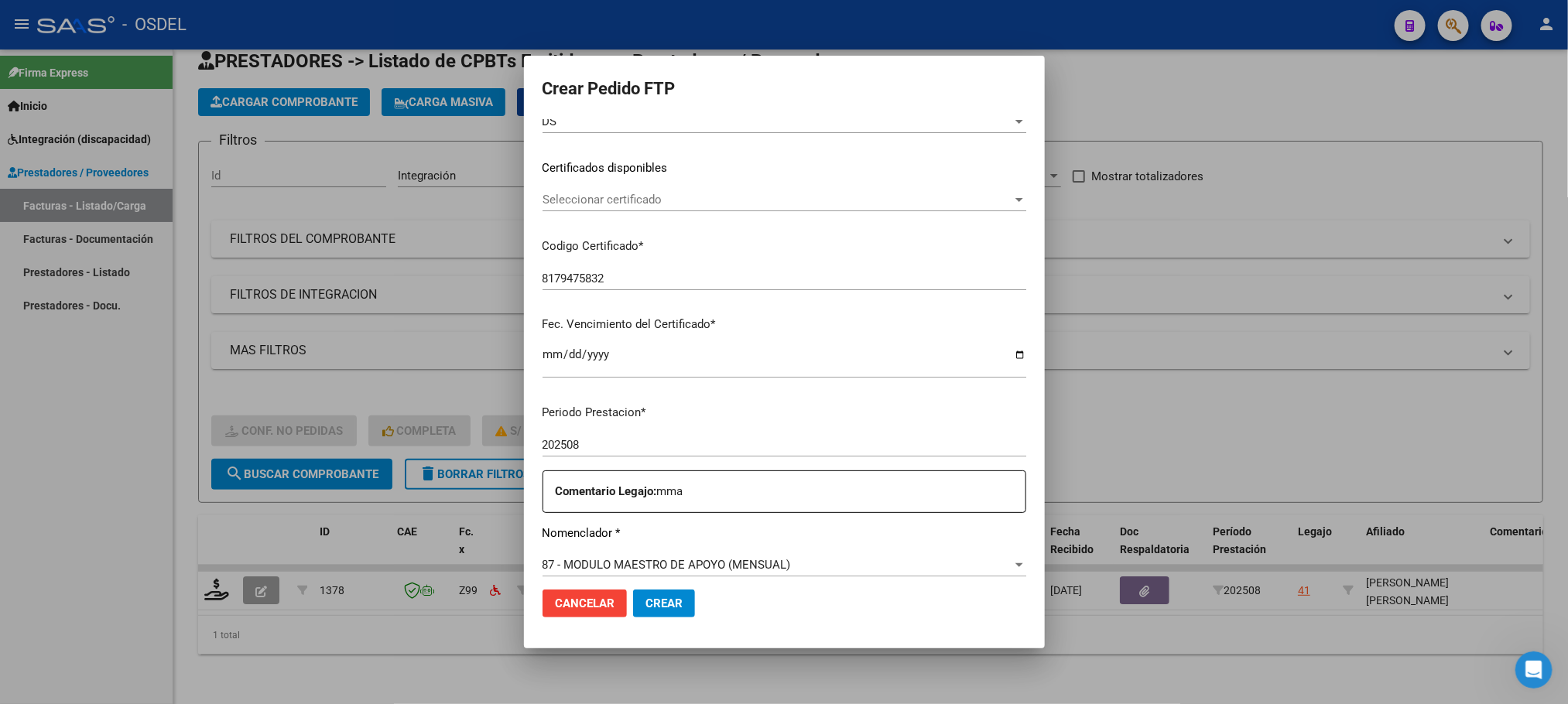
scroll to position [348, 0]
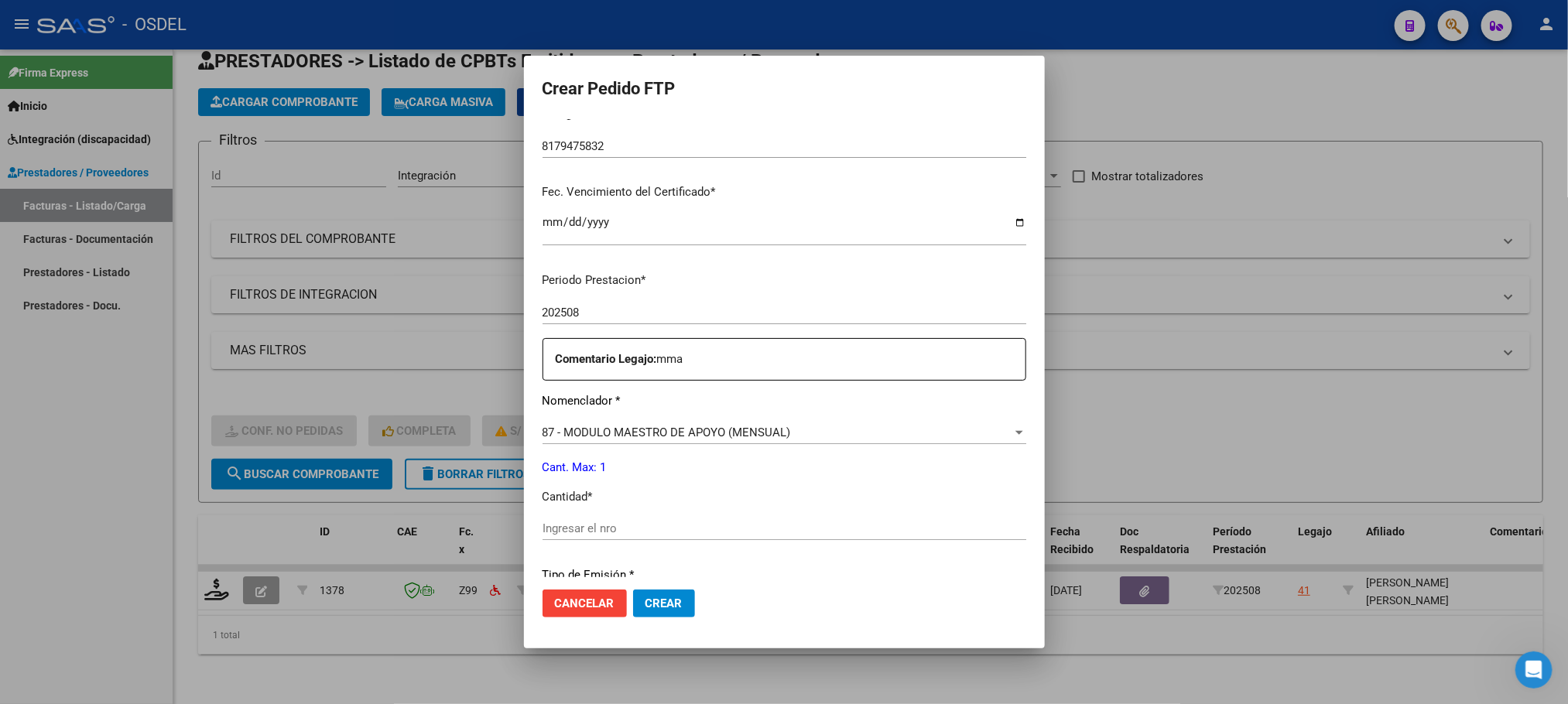
click at [592, 525] on input "Ingresar el nro" at bounding box center [784, 528] width 484 height 14
type input "1"
click at [653, 601] on span "Crear" at bounding box center [664, 604] width 37 height 14
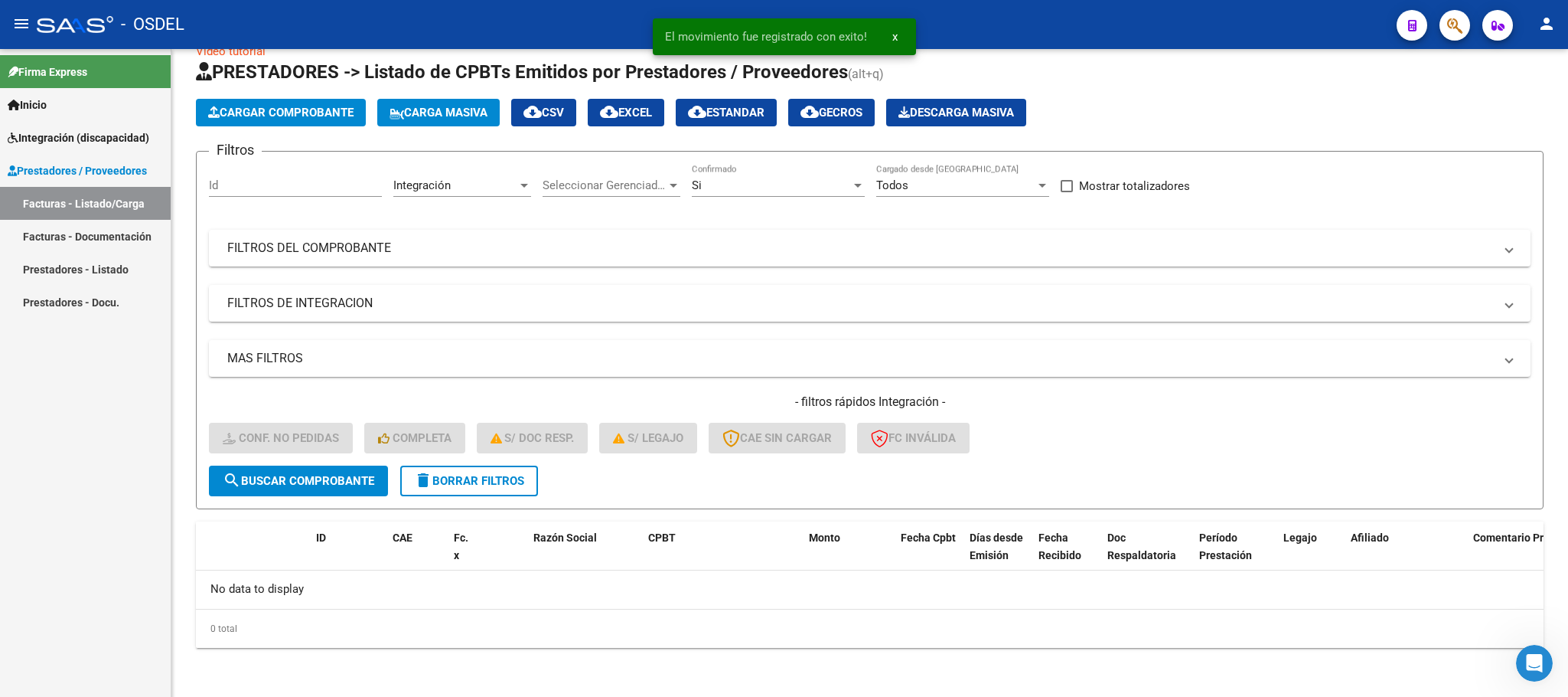
scroll to position [30, 0]
click at [57, 140] on span "Integración (discapacidad)" at bounding box center [78, 137] width 142 height 17
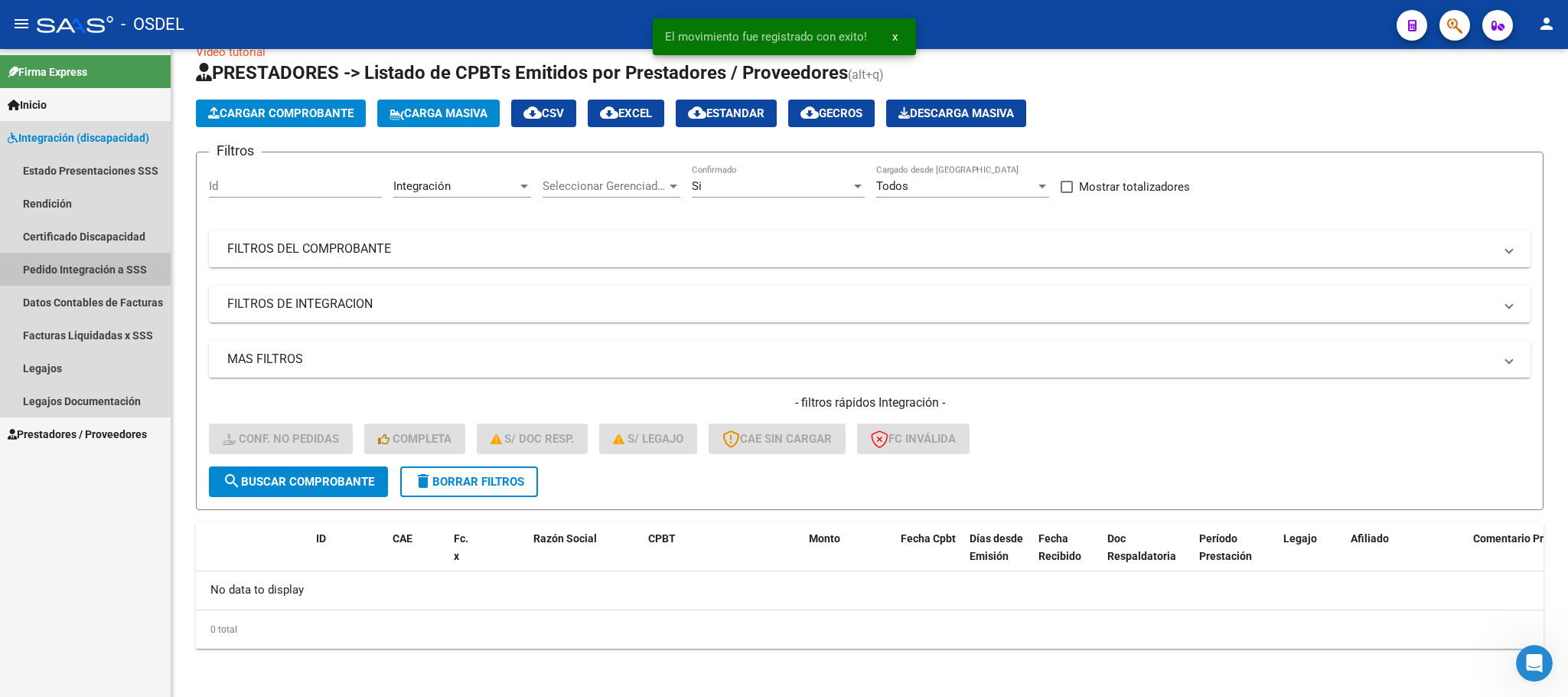
click at [50, 266] on link "Pedido Integración a SSS" at bounding box center [85, 269] width 170 height 33
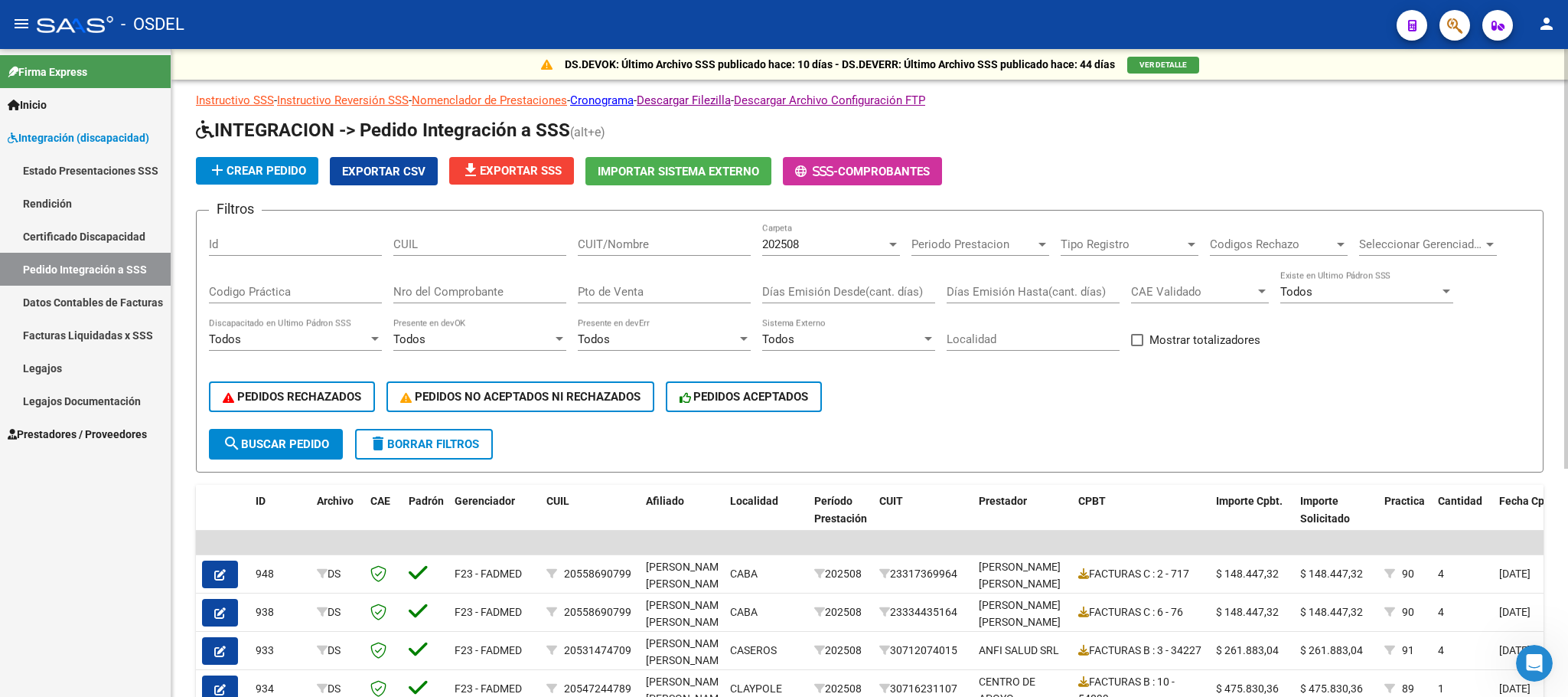
click at [313, 438] on span "search Buscar Pedido" at bounding box center [276, 445] width 106 height 14
click at [386, 176] on span "Exportar CSV" at bounding box center [384, 171] width 83 height 14
click at [39, 99] on span "Inicio" at bounding box center [27, 104] width 39 height 17
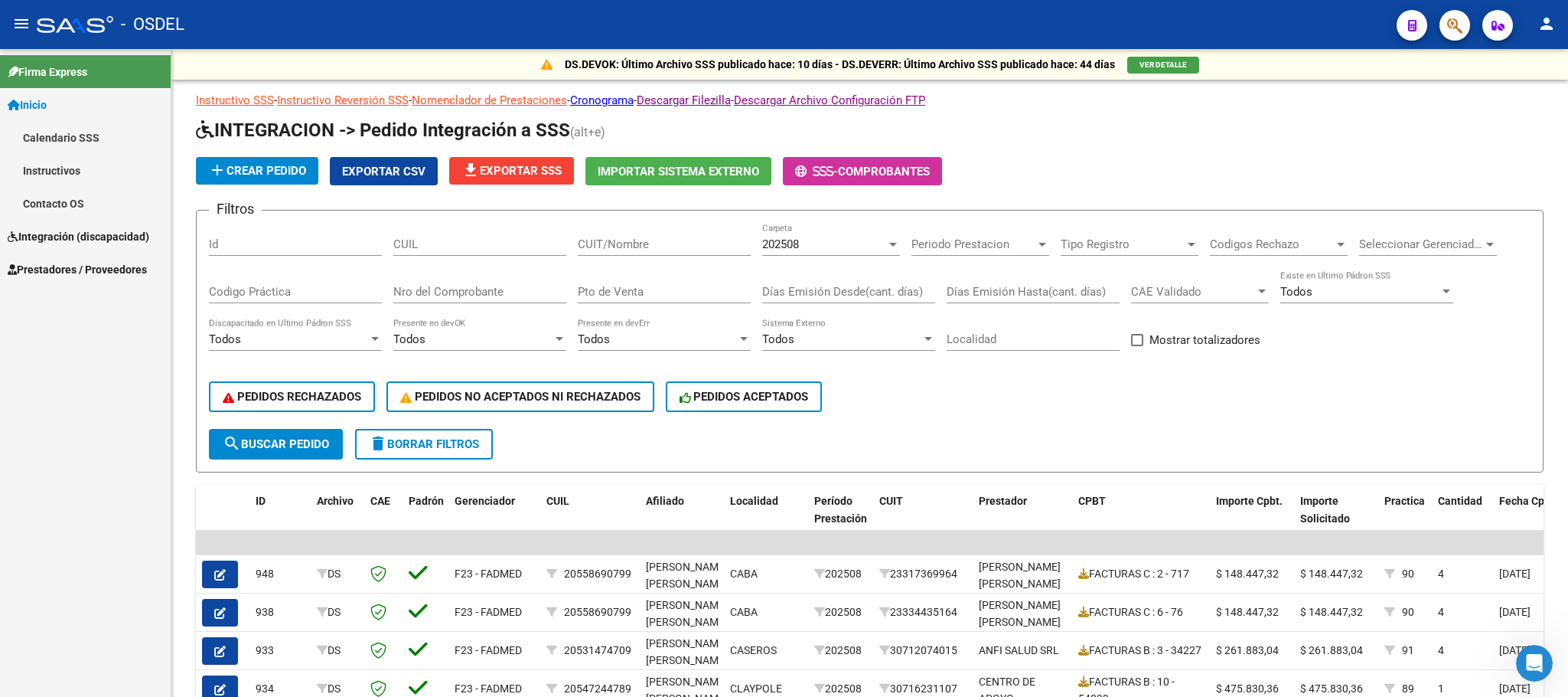
click at [47, 234] on span "Integración (discapacidad)" at bounding box center [78, 236] width 142 height 17
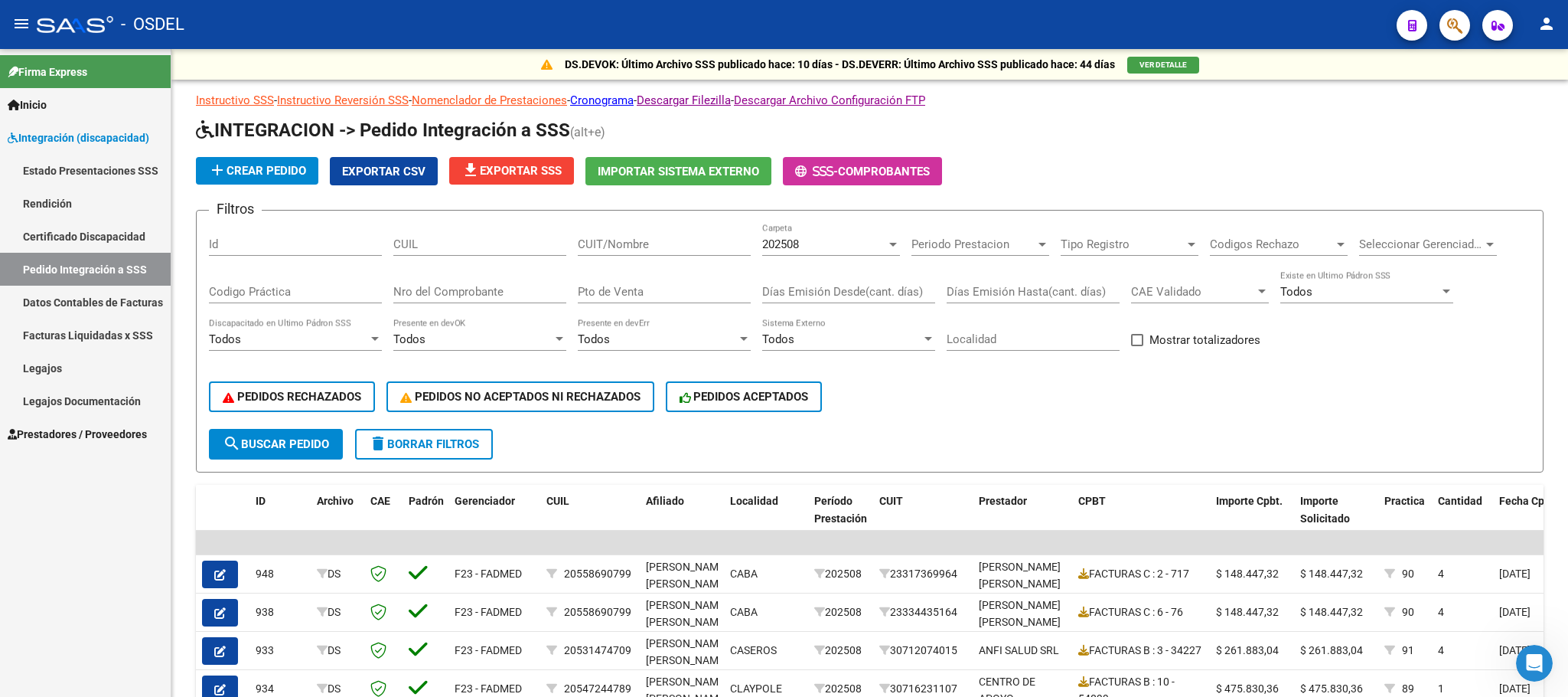
click at [50, 361] on link "Legajos" at bounding box center [85, 368] width 170 height 33
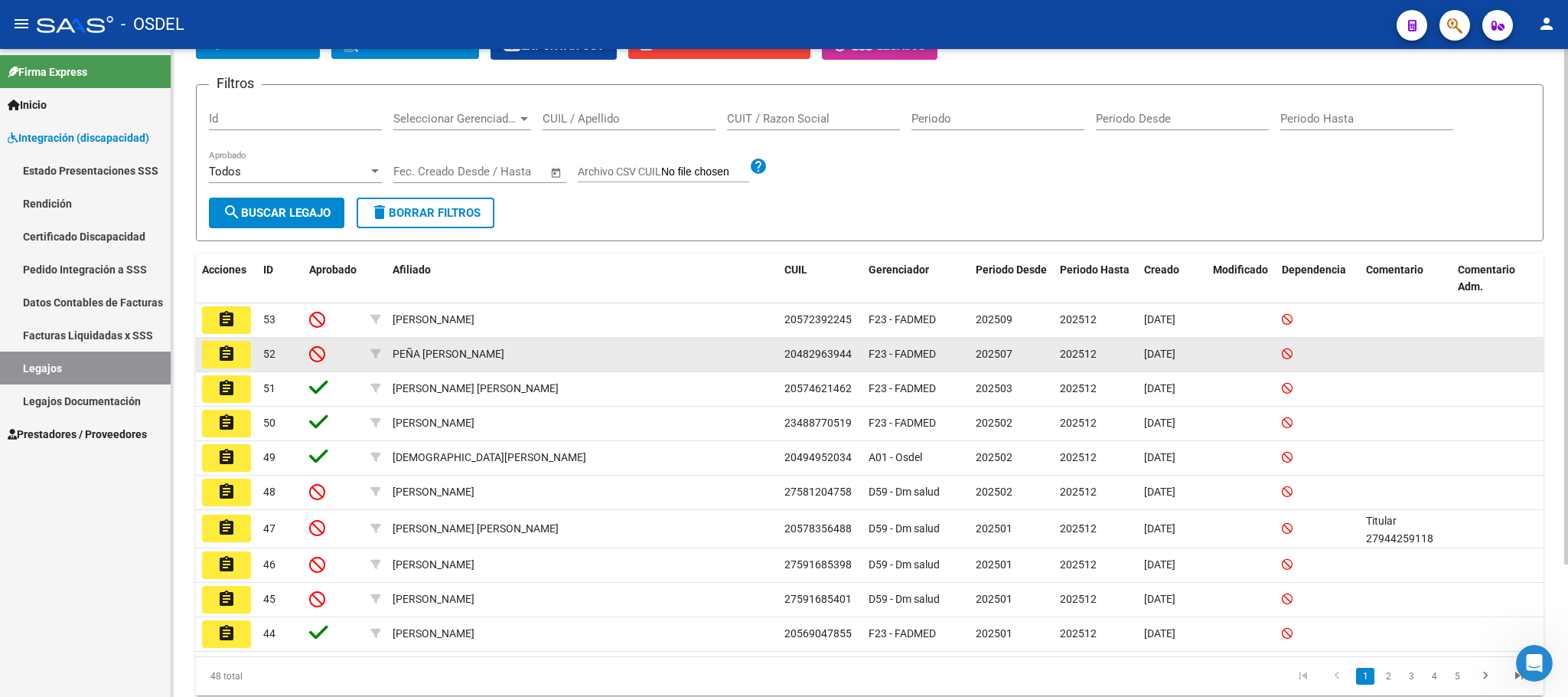
scroll to position [166, 0]
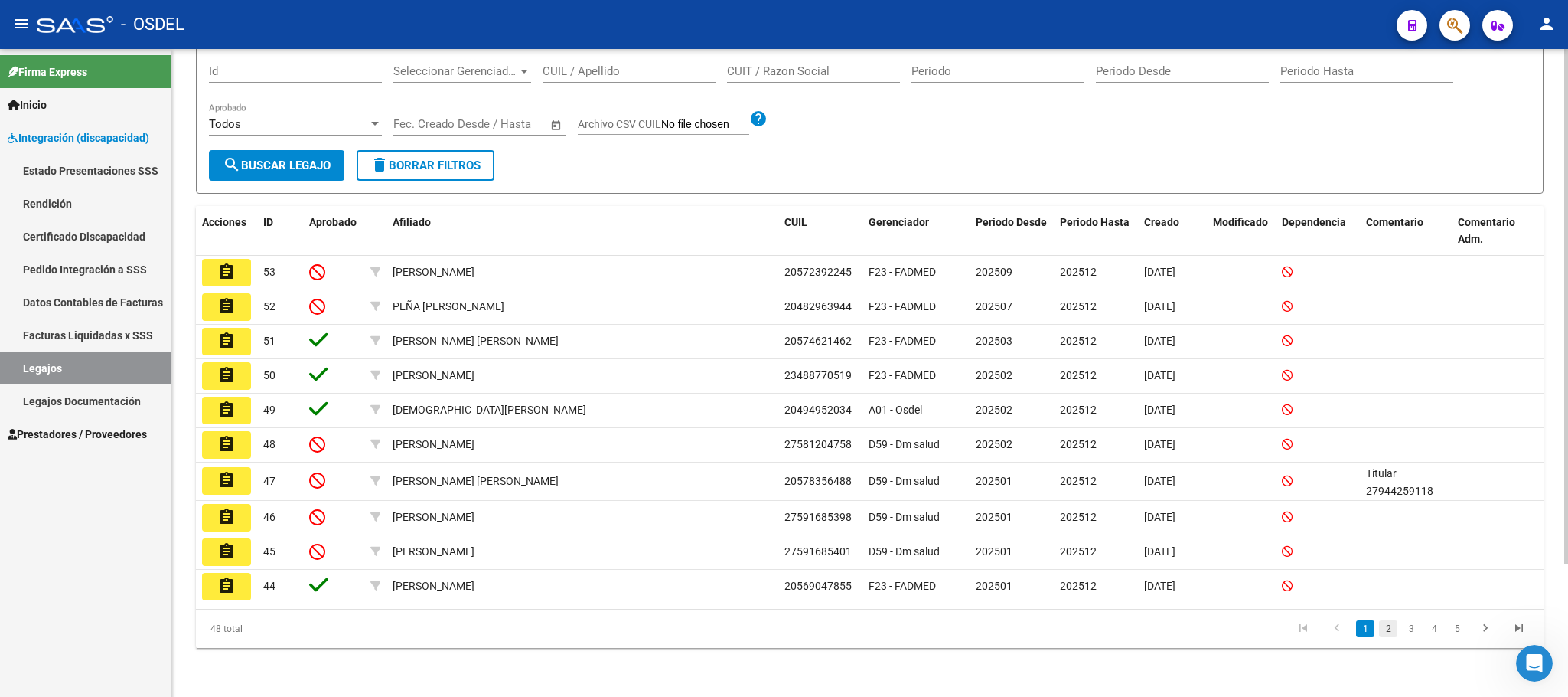
click at [1389, 632] on link "2" at bounding box center [1388, 628] width 18 height 17
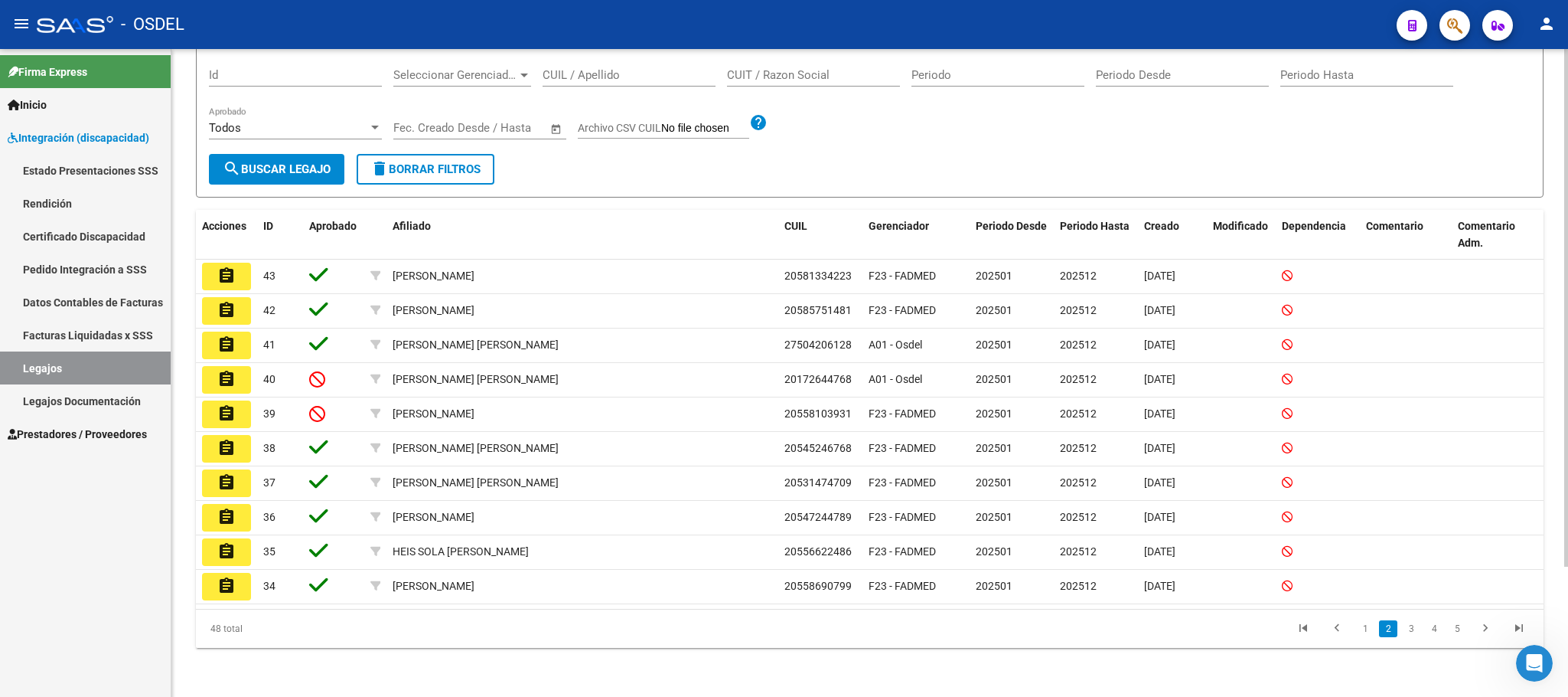
scroll to position [163, 0]
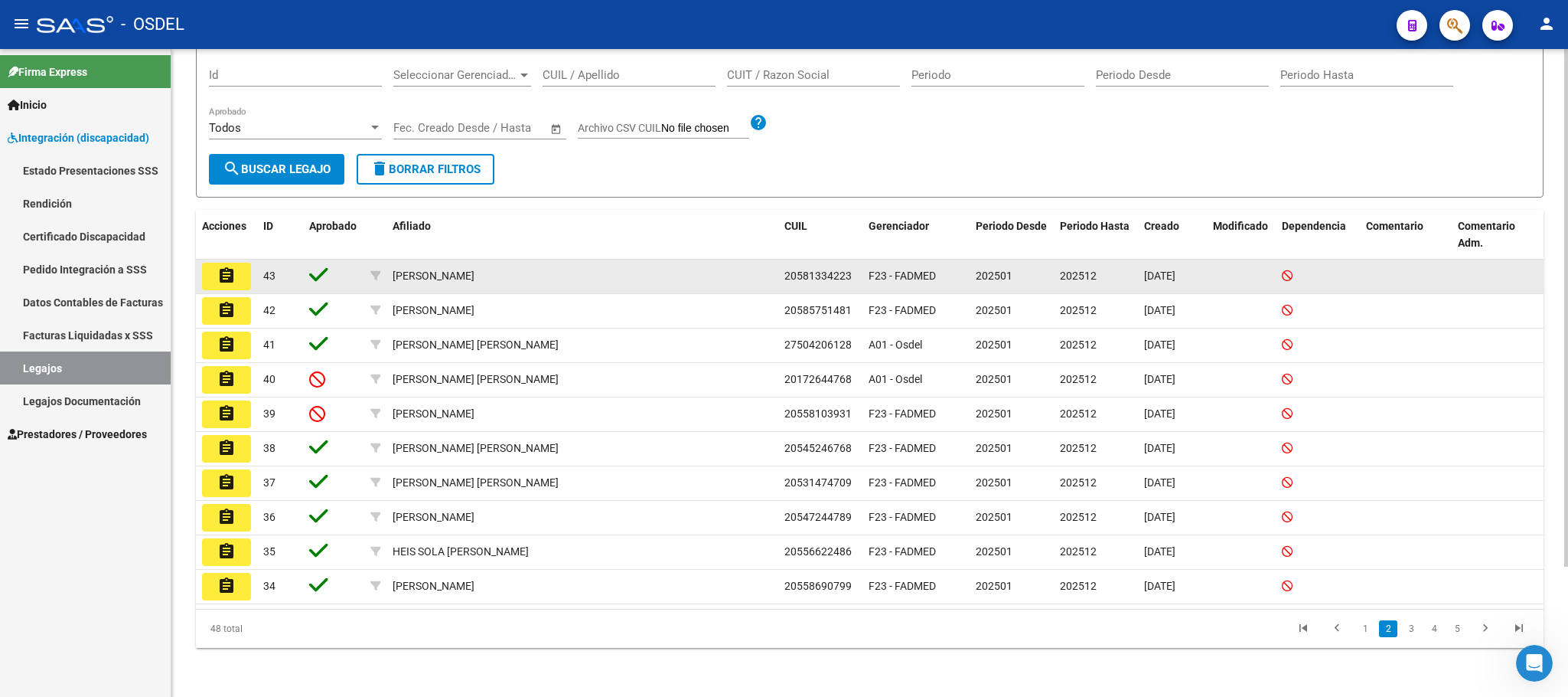
click at [807, 276] on span "20581334223" at bounding box center [817, 276] width 67 height 12
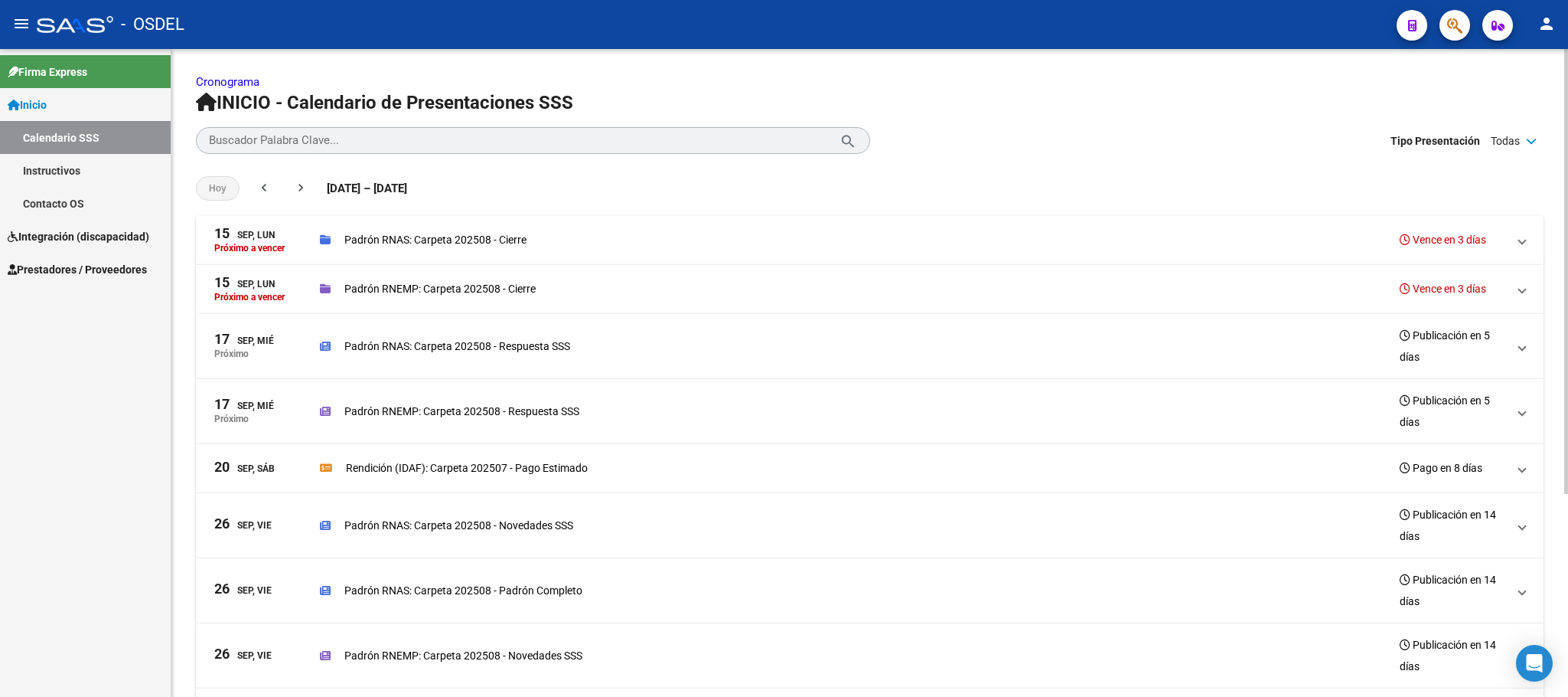
click at [957, 86] on p "Cronograma" at bounding box center [870, 81] width 1348 height 17
